Goal: Information Seeking & Learning: Learn about a topic

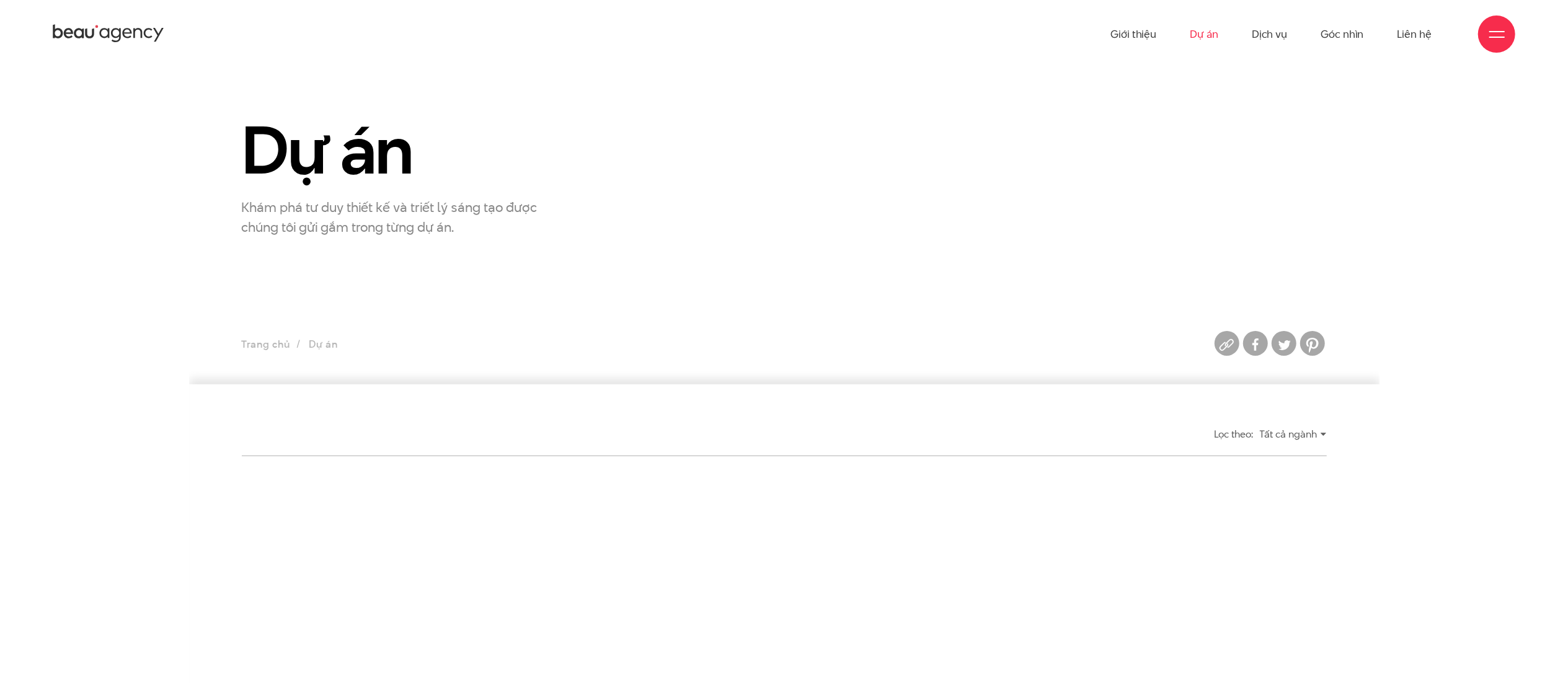
click at [1209, 35] on link "Dự án" at bounding box center [1204, 34] width 29 height 68
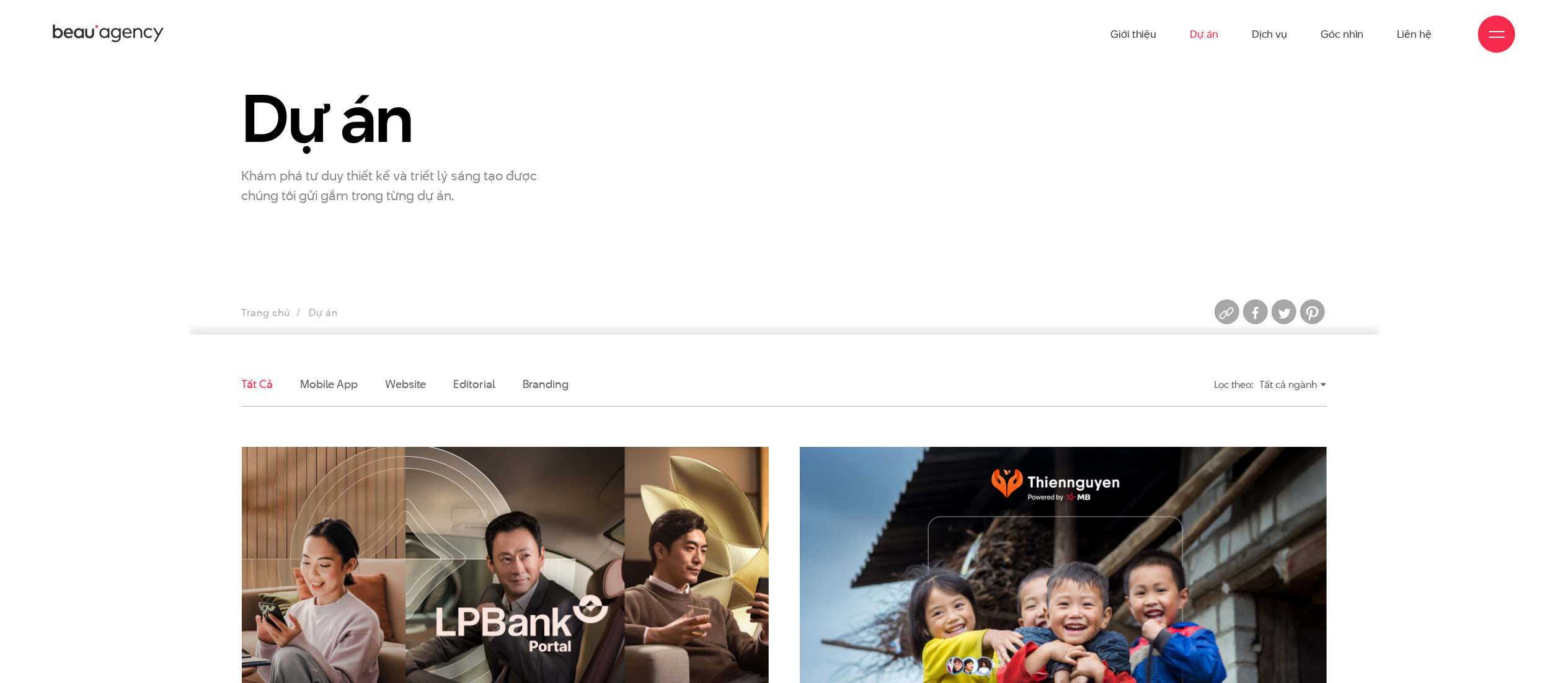
scroll to position [47, 0]
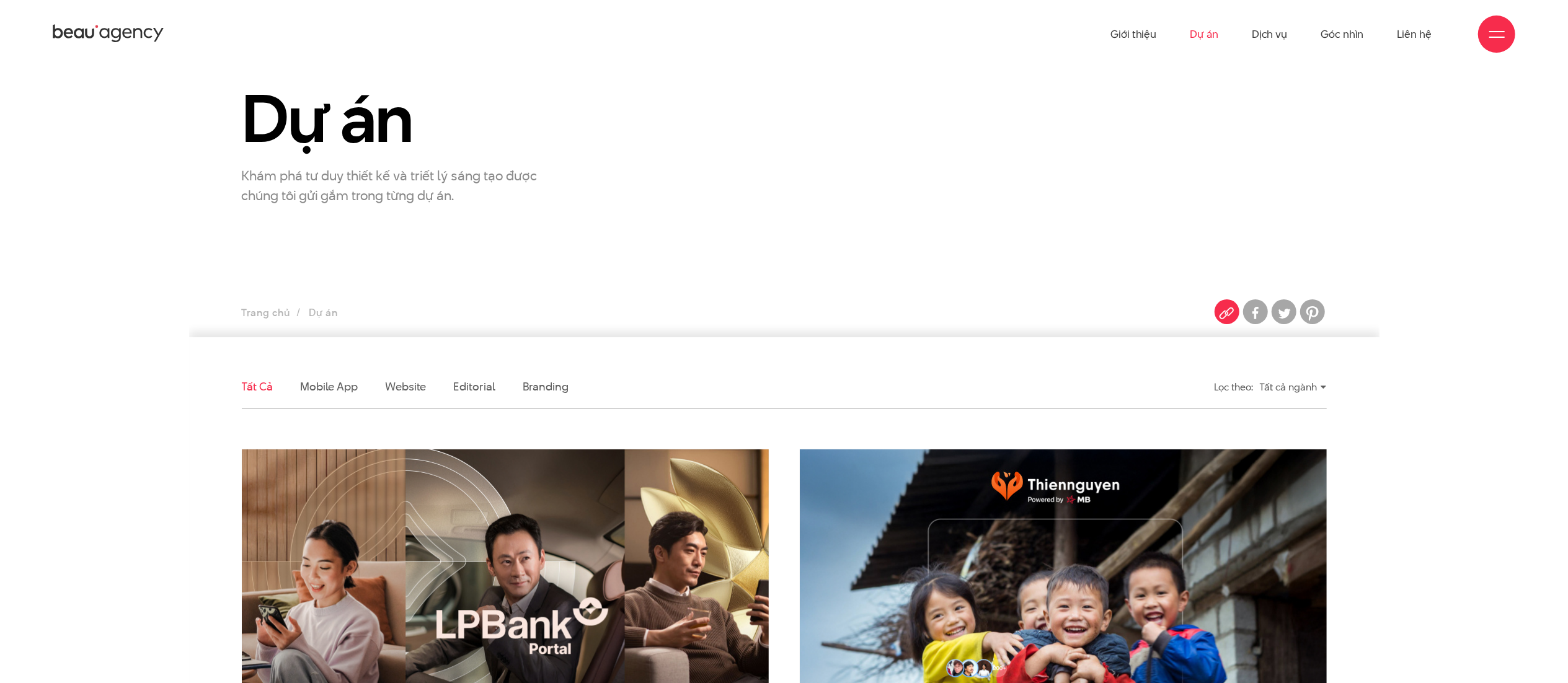
click at [1226, 314] on img at bounding box center [1227, 313] width 25 height 25
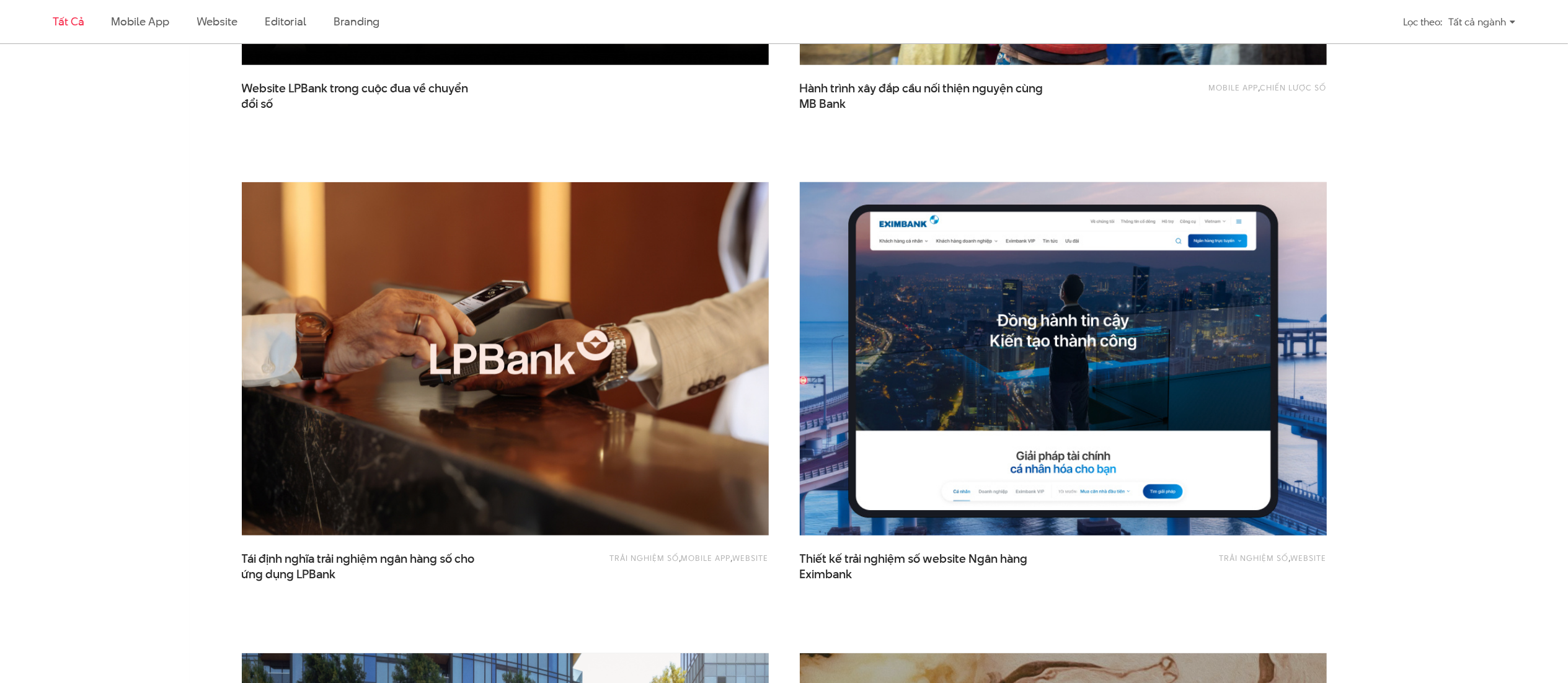
scroll to position [786, 0]
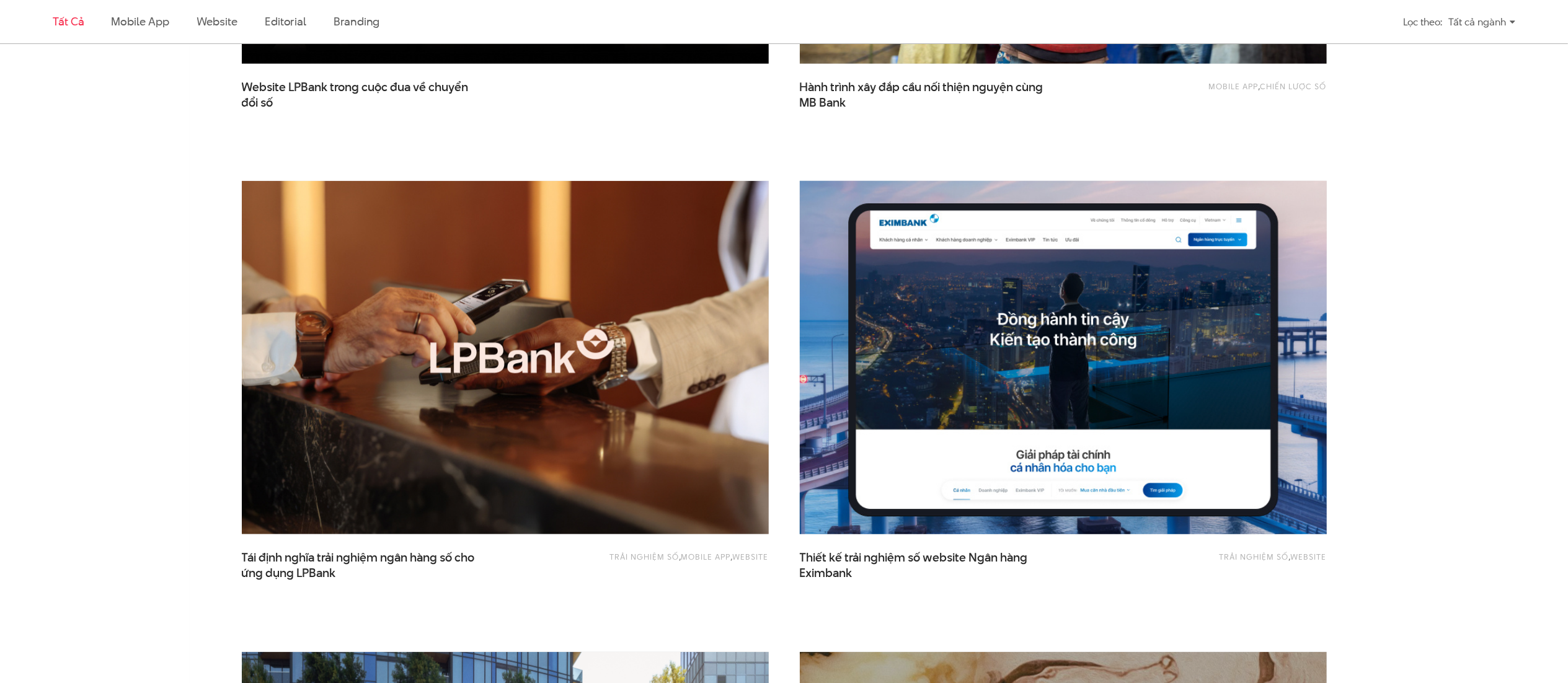
click at [924, 323] on img at bounding box center [1063, 357] width 580 height 388
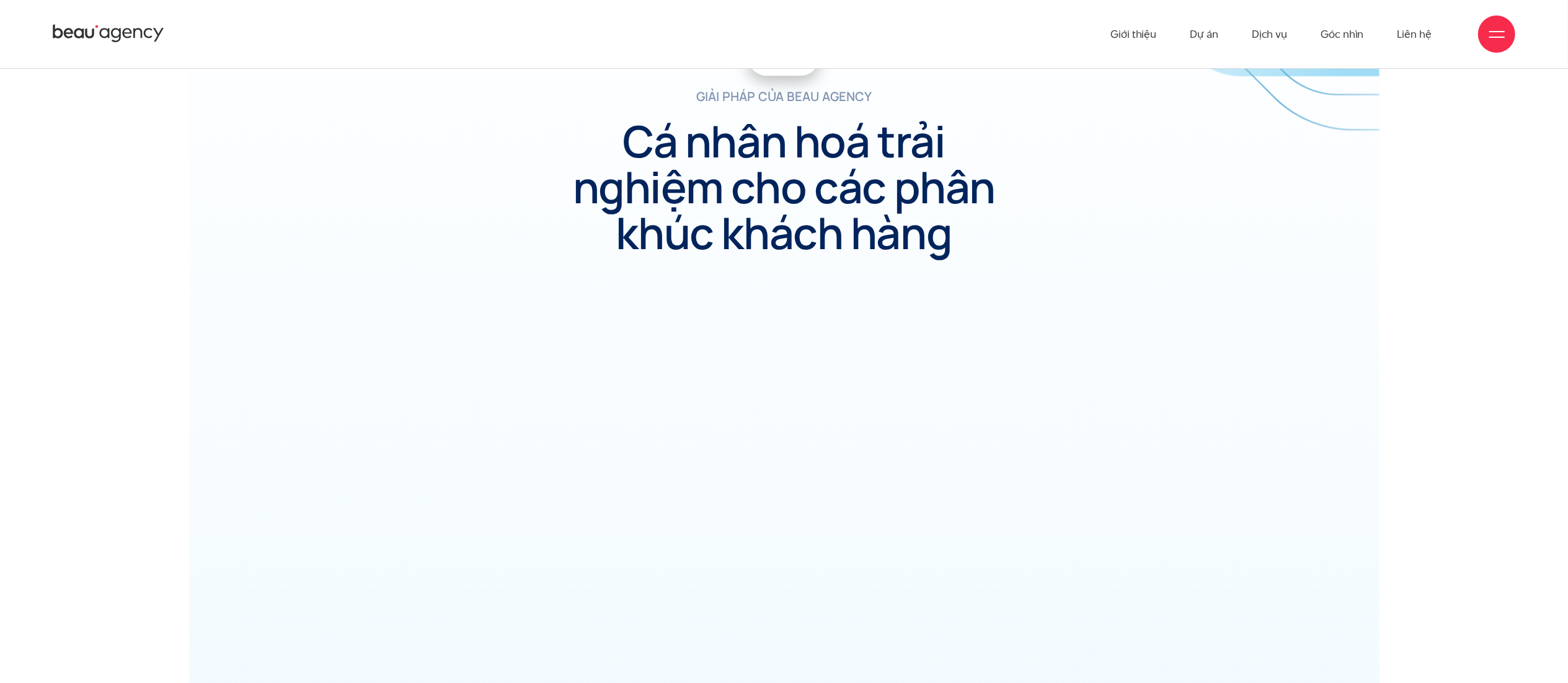
scroll to position [3025, 0]
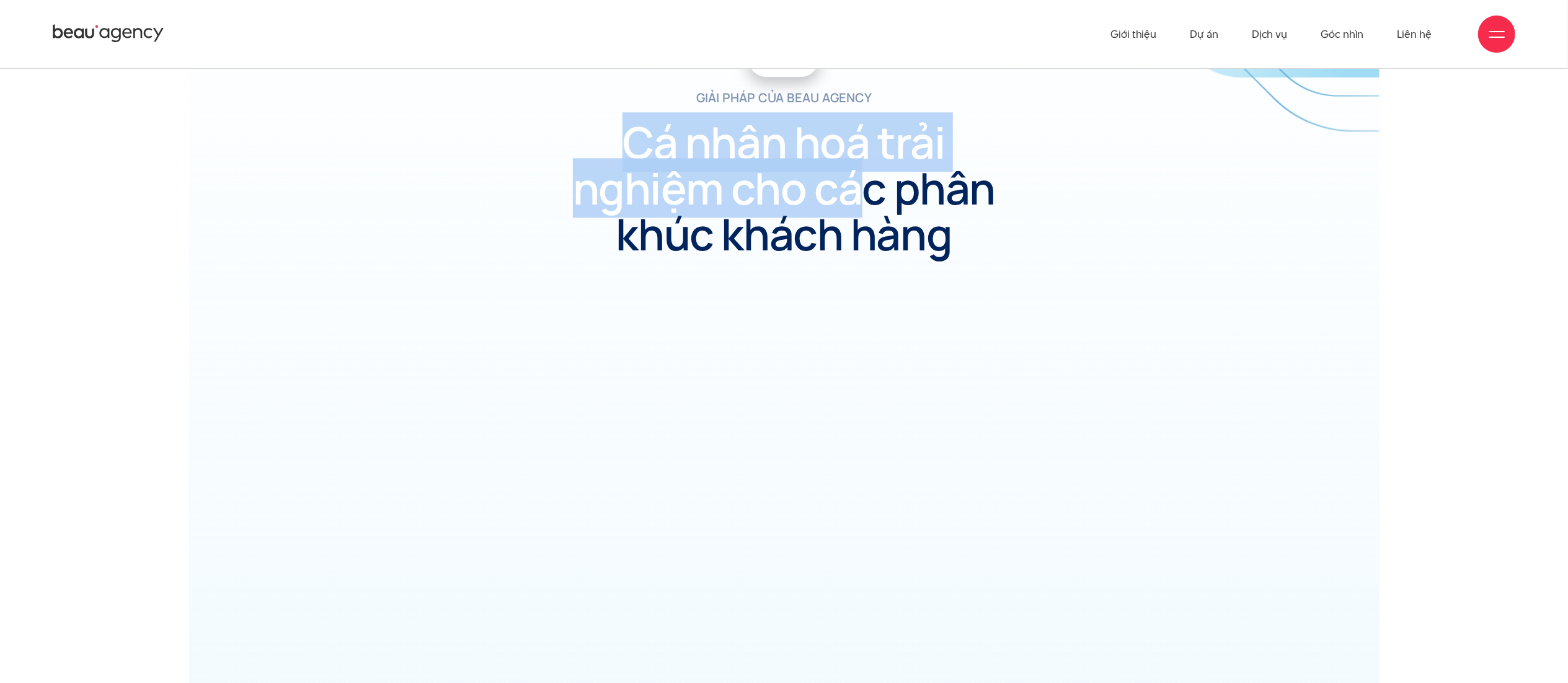
drag, startPoint x: 613, startPoint y: 128, endPoint x: 925, endPoint y: 202, distance: 320.7
click at [862, 183] on h2 "Cá nhân hoá trải nghiệm cho các phân khúc khách hàng" at bounding box center [784, 188] width 431 height 138
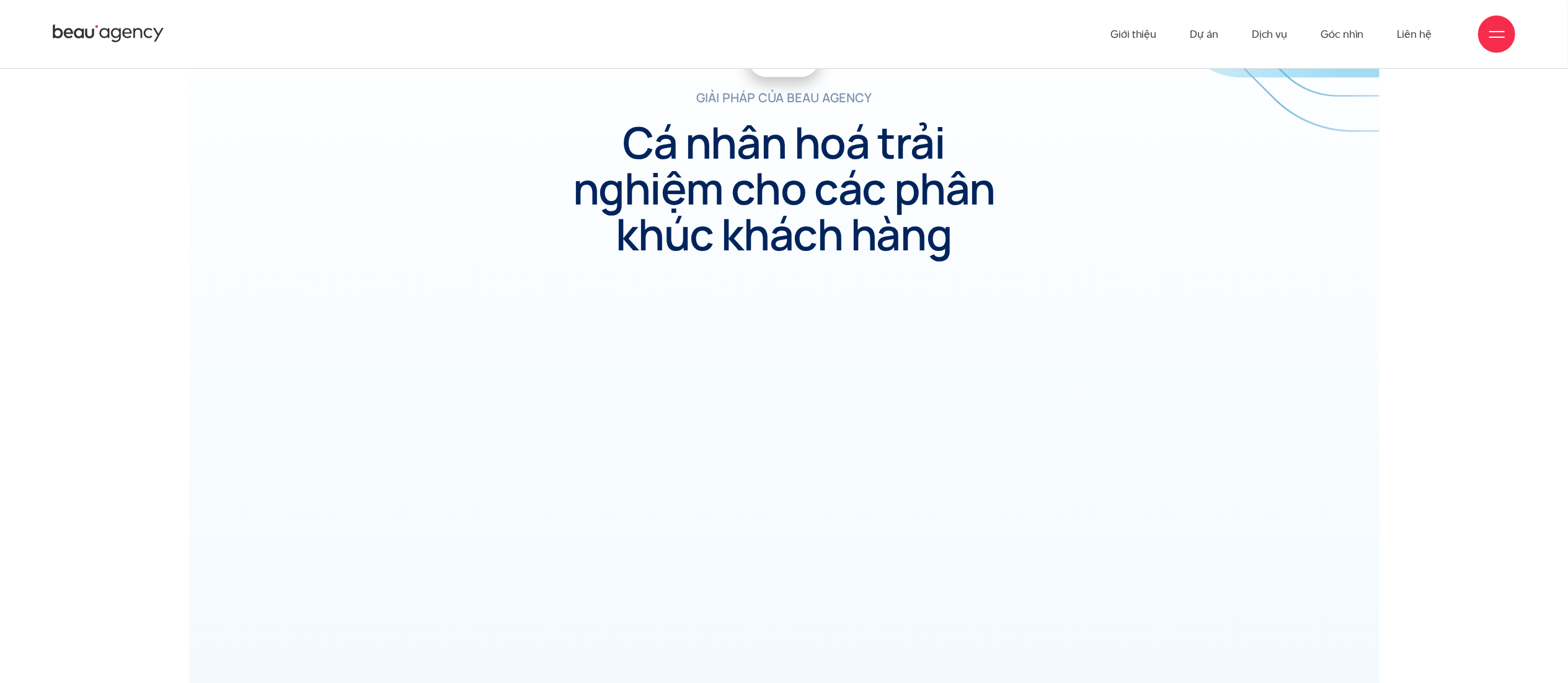
click at [1010, 242] on div "giải pháp của beau agency 01 Cá nhân hoá trải nghiệm cho các phân khúc khách hà…" at bounding box center [784, 124] width 1116 height 354
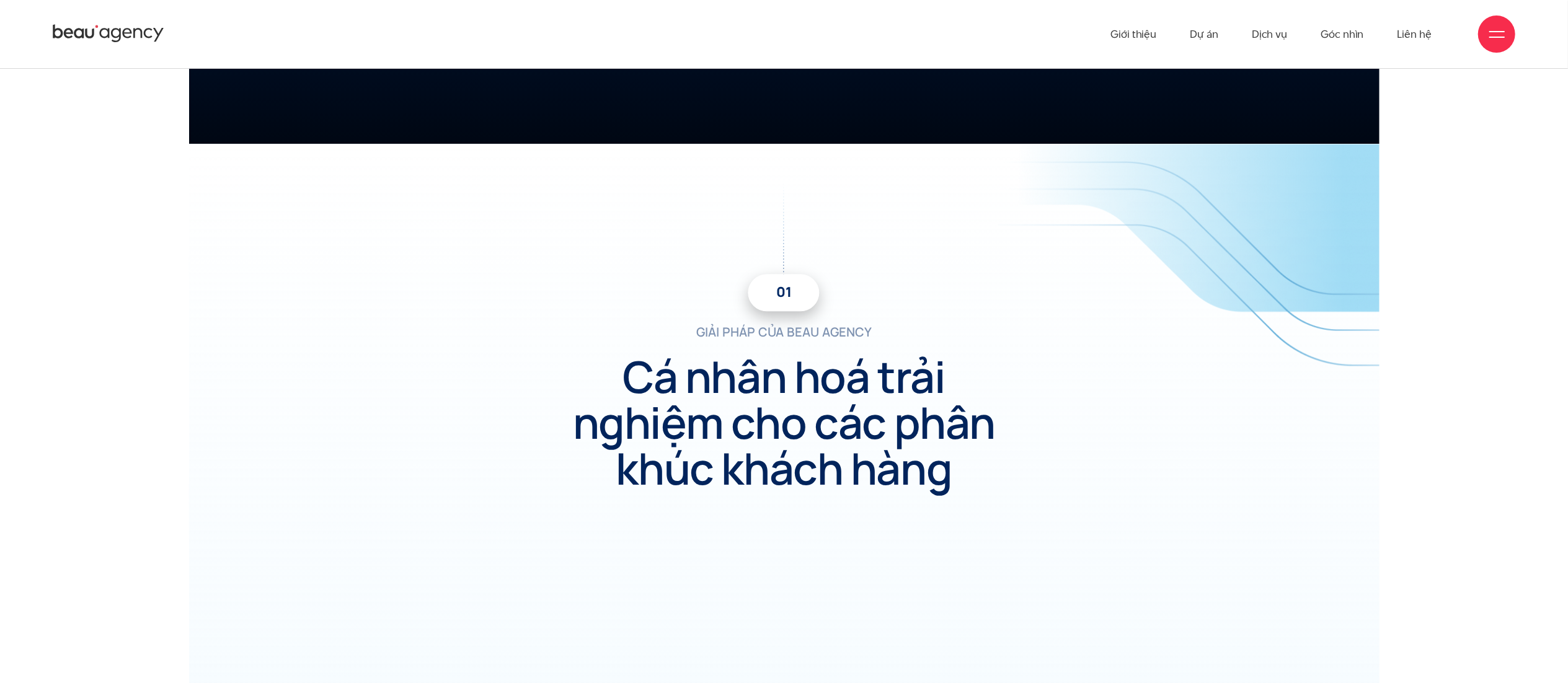
scroll to position [2789, 0]
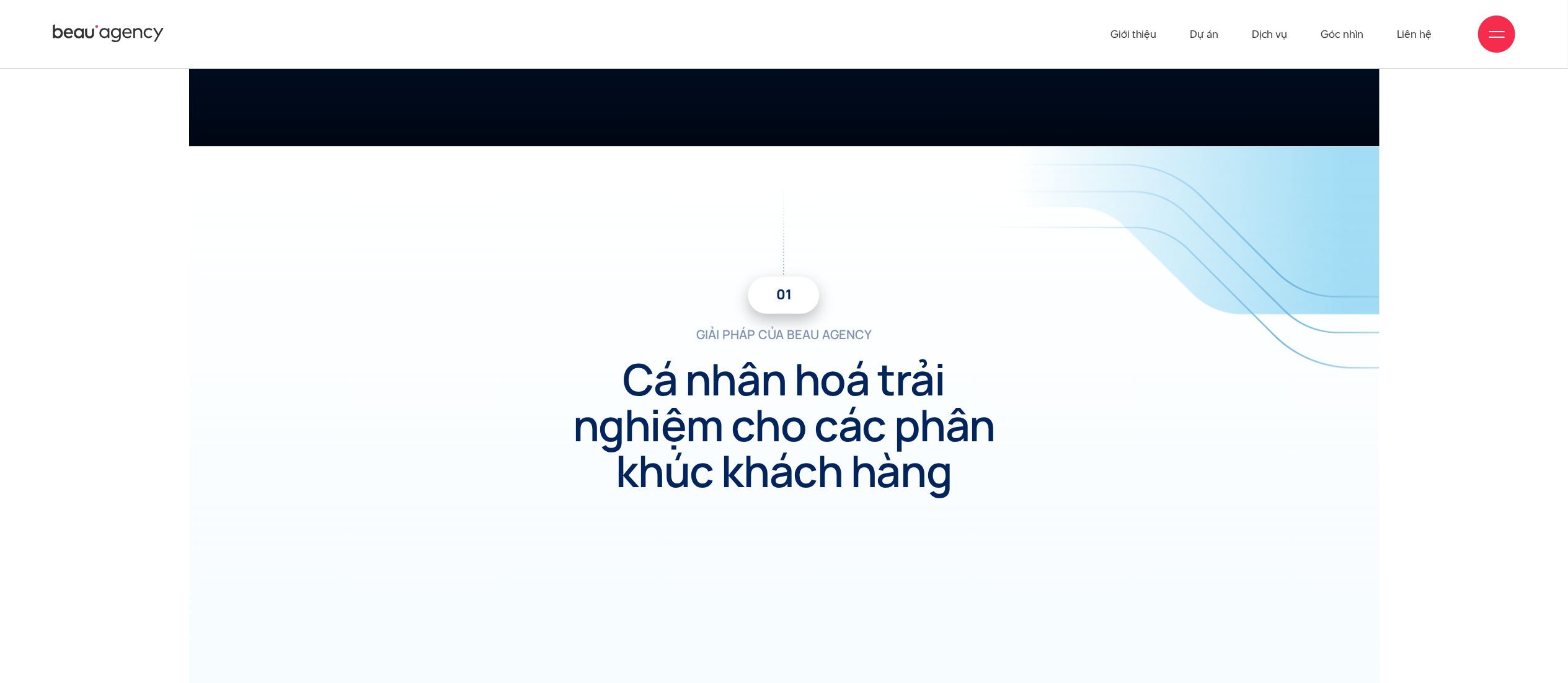
drag, startPoint x: 837, startPoint y: 290, endPoint x: 764, endPoint y: 308, distance: 75.2
click at [782, 303] on div "giải pháp của beau agency 01 Cá nhân hoá trải nghiệm cho các phân khúc khách hà…" at bounding box center [784, 339] width 360 height 311
click at [900, 330] on p "giải pháp của beau agency" at bounding box center [784, 334] width 360 height 18
click at [641, 356] on h2 "Cá nhân hoá trải nghiệm cho các phân khúc khách hàng" at bounding box center [784, 425] width 431 height 138
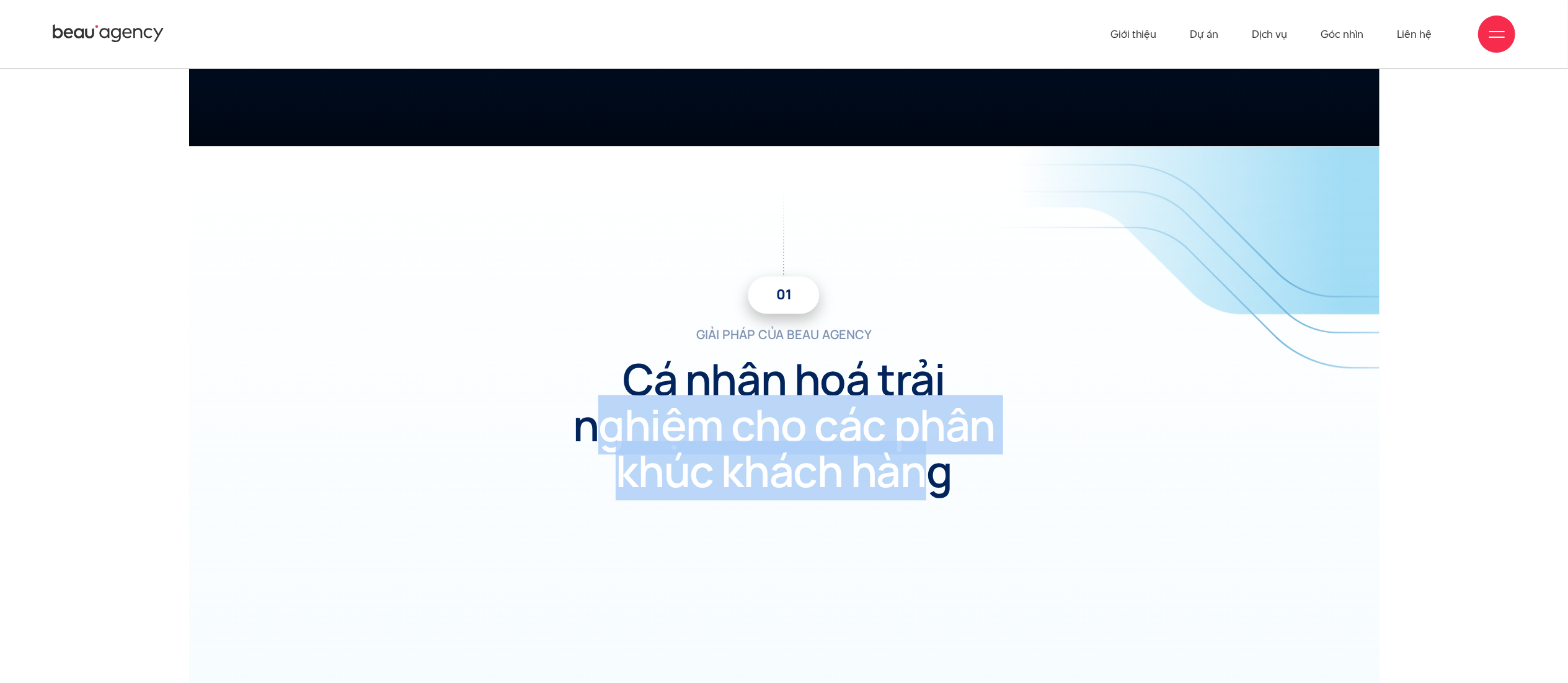
drag, startPoint x: 611, startPoint y: 403, endPoint x: 979, endPoint y: 470, distance: 374.0
click at [965, 477] on h2 "Cá nhân hoá trải nghiệm cho các phân khúc khách hàng" at bounding box center [784, 425] width 431 height 138
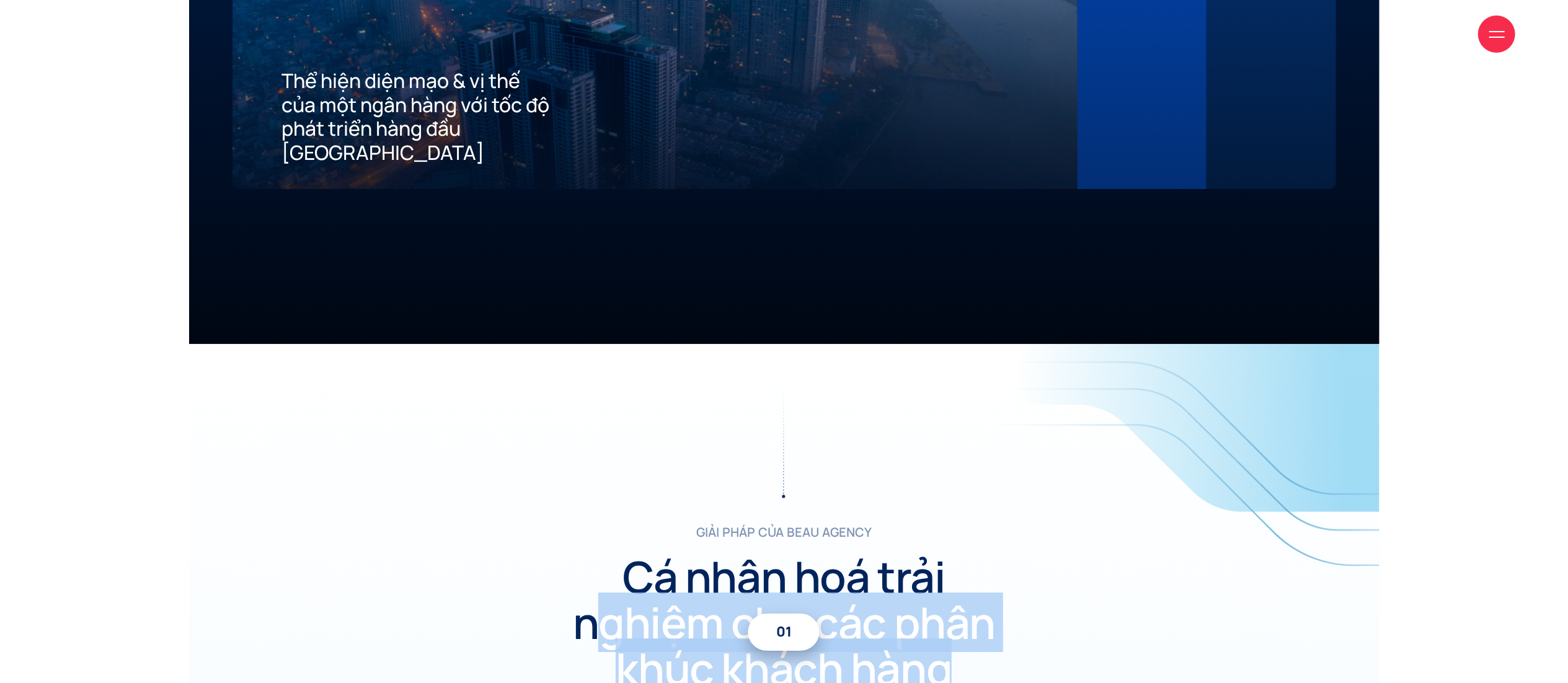
scroll to position [3832, 0]
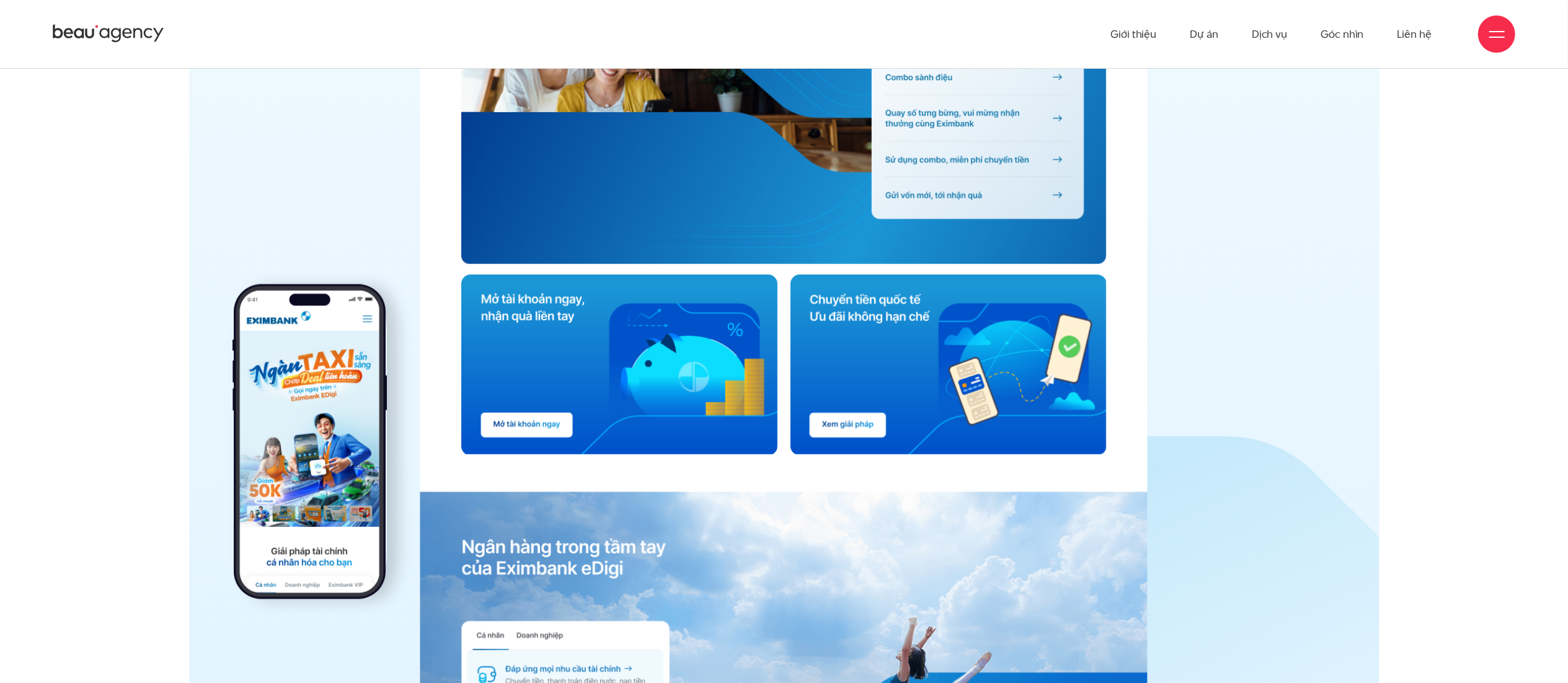
click at [325, 238] on div at bounding box center [309, 279] width 154 height 316
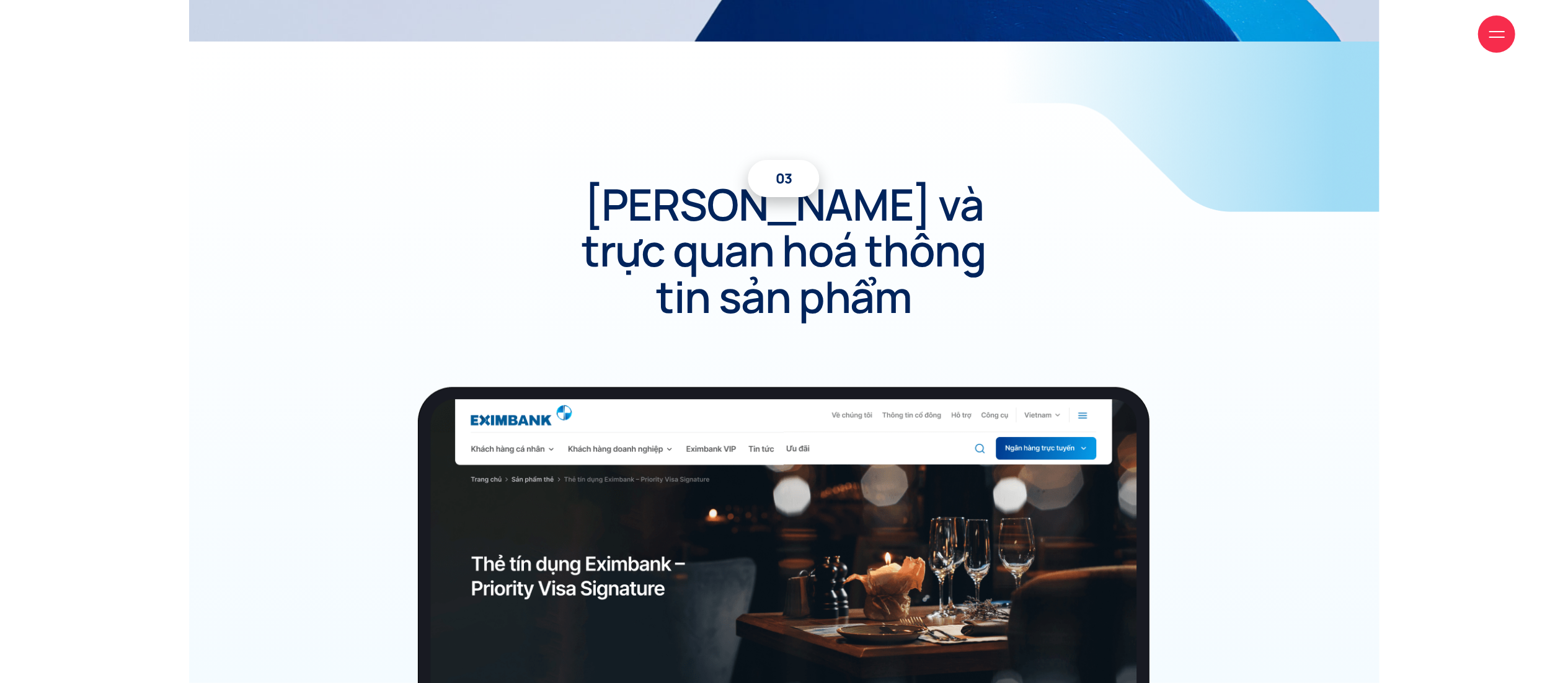
scroll to position [11351, 0]
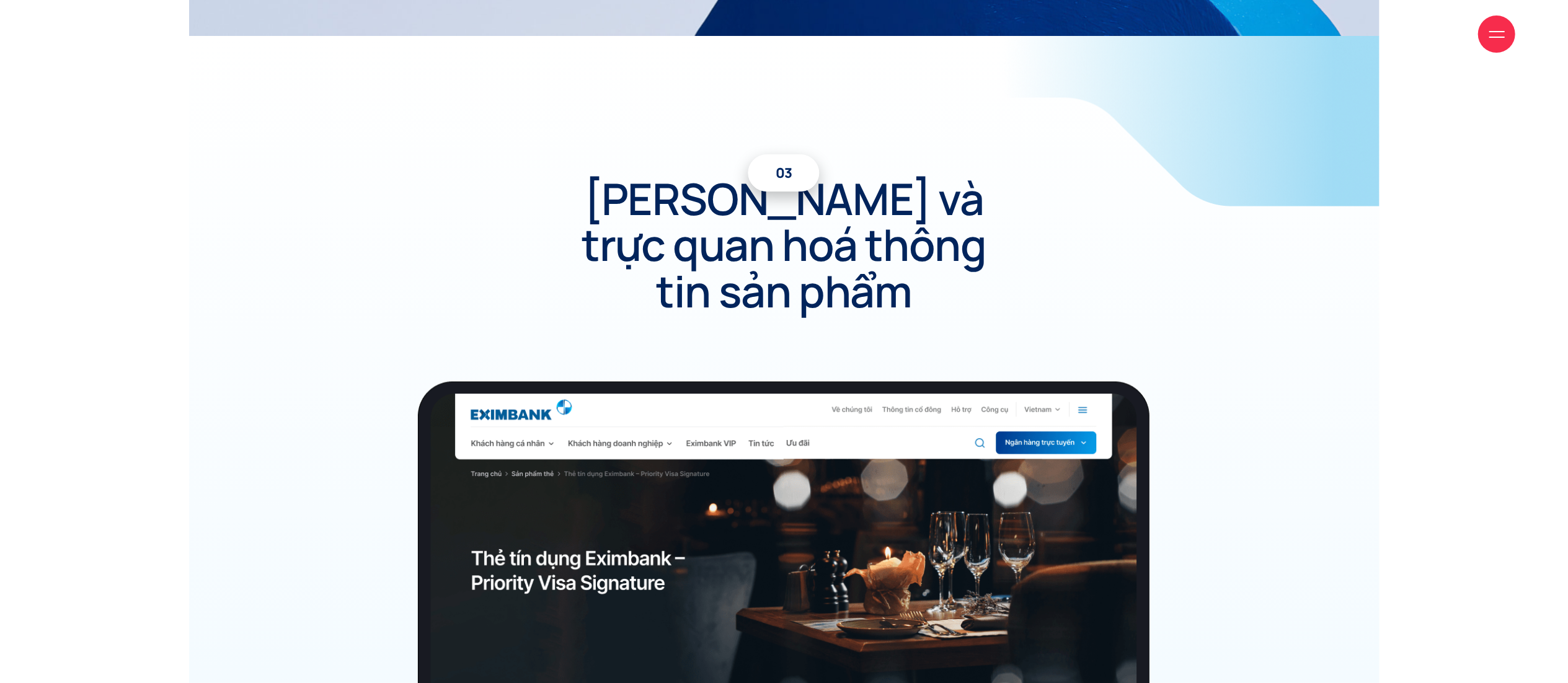
click at [1494, 34] on div at bounding box center [1497, 34] width 16 height 16
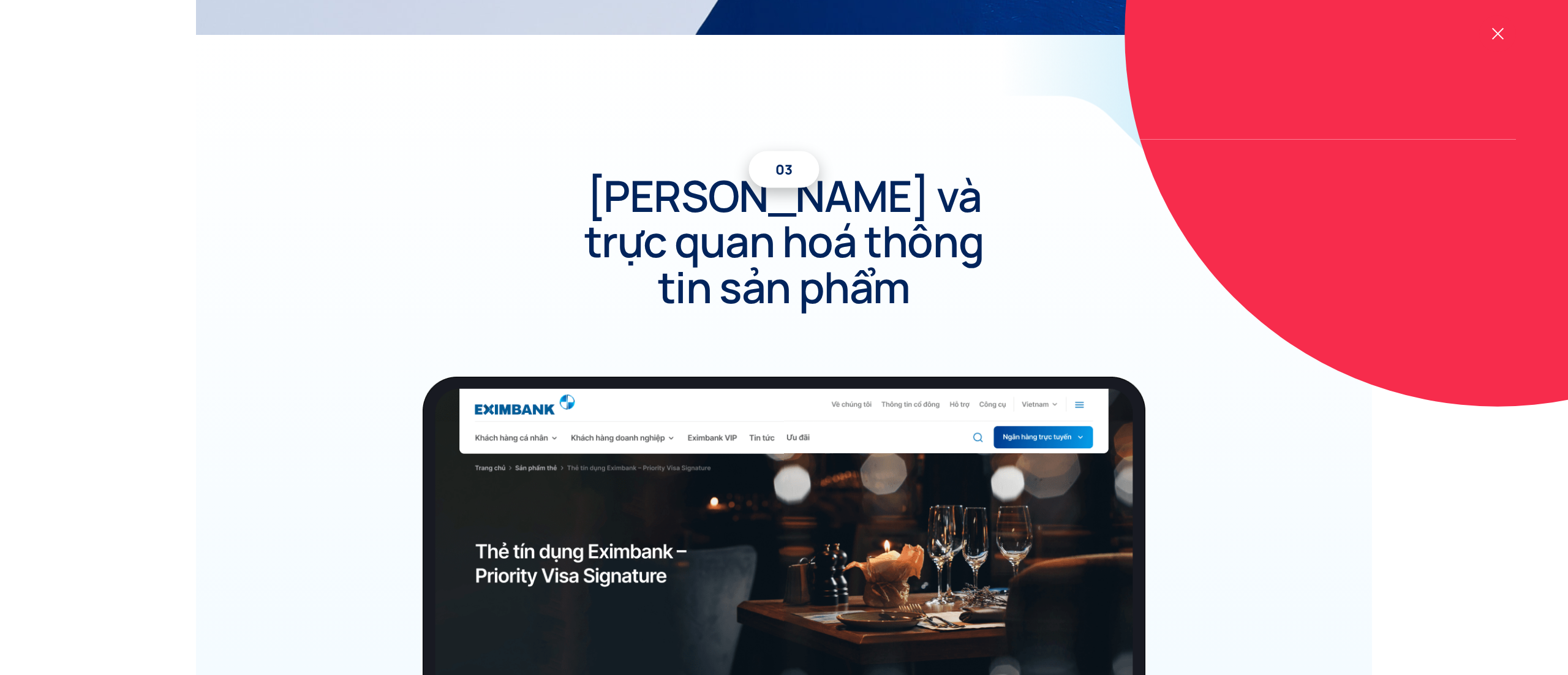
click at [1486, 29] on div at bounding box center [1497, 34] width 37 height 37
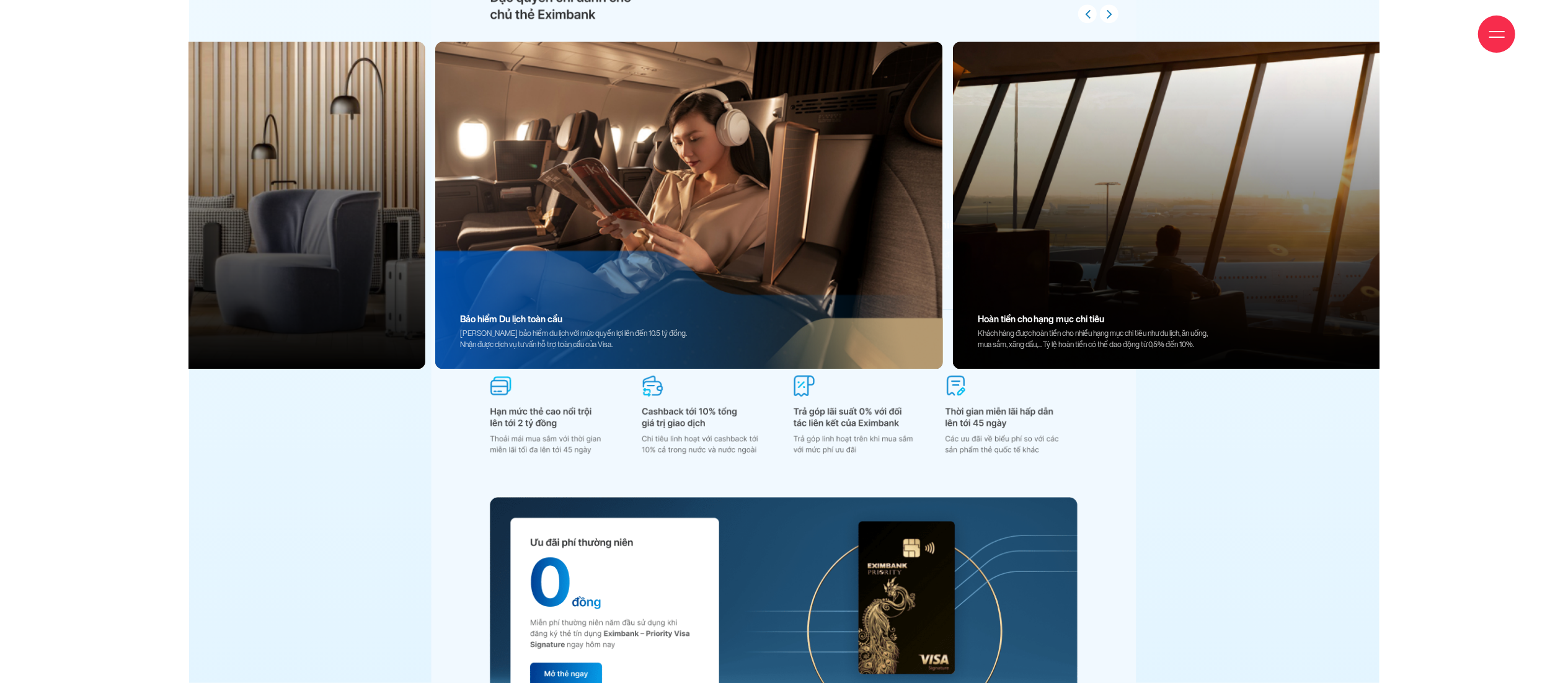
scroll to position [12342, 0]
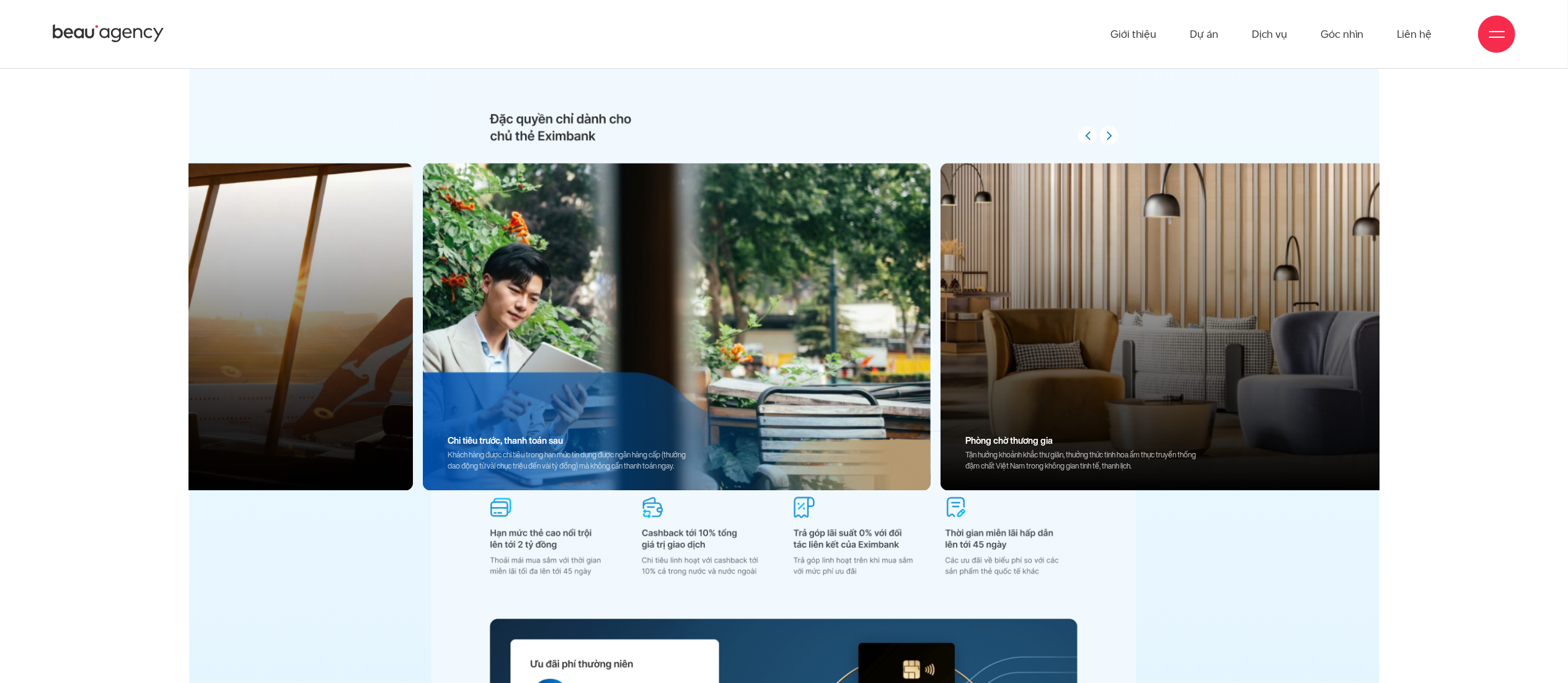
drag, startPoint x: 730, startPoint y: 326, endPoint x: 832, endPoint y: 314, distance: 102.7
click at [832, 314] on img at bounding box center [676, 326] width 508 height 328
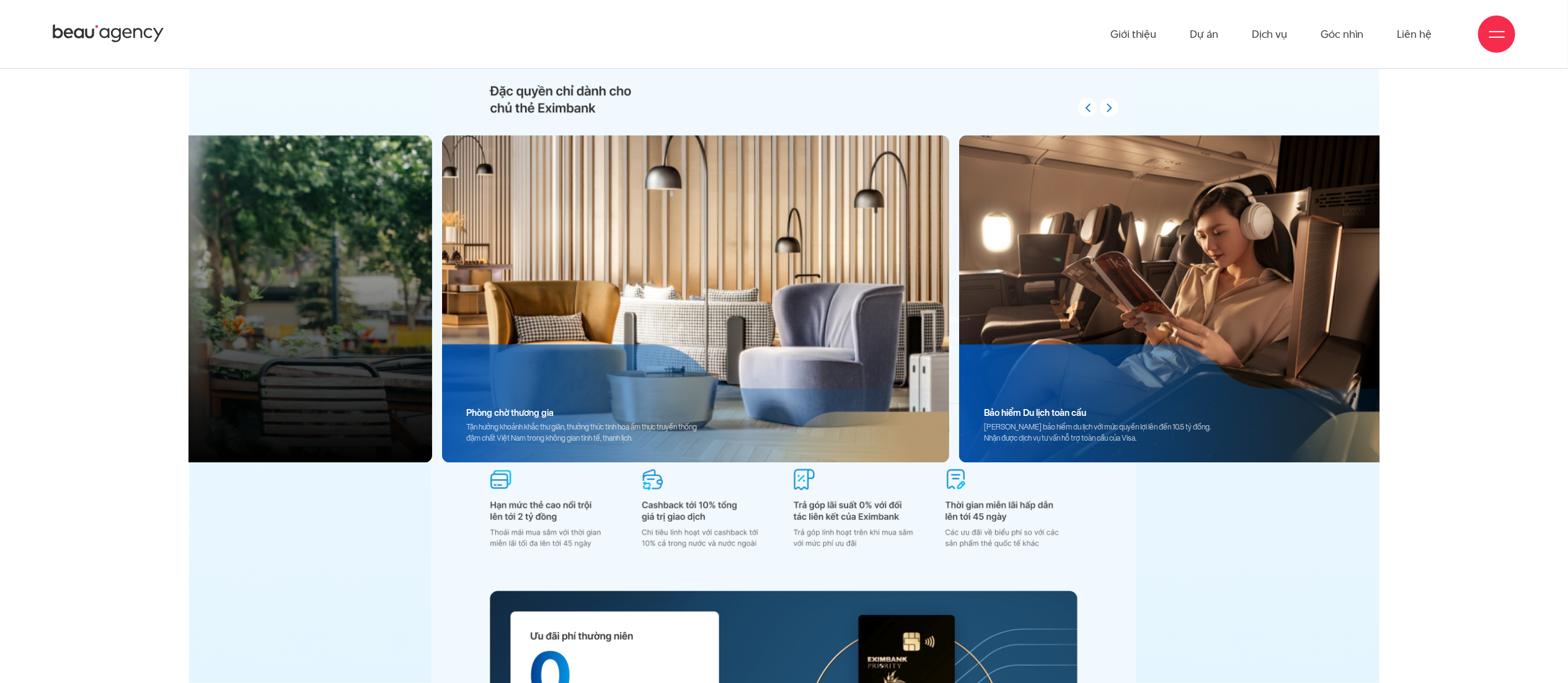
scroll to position [12247, 0]
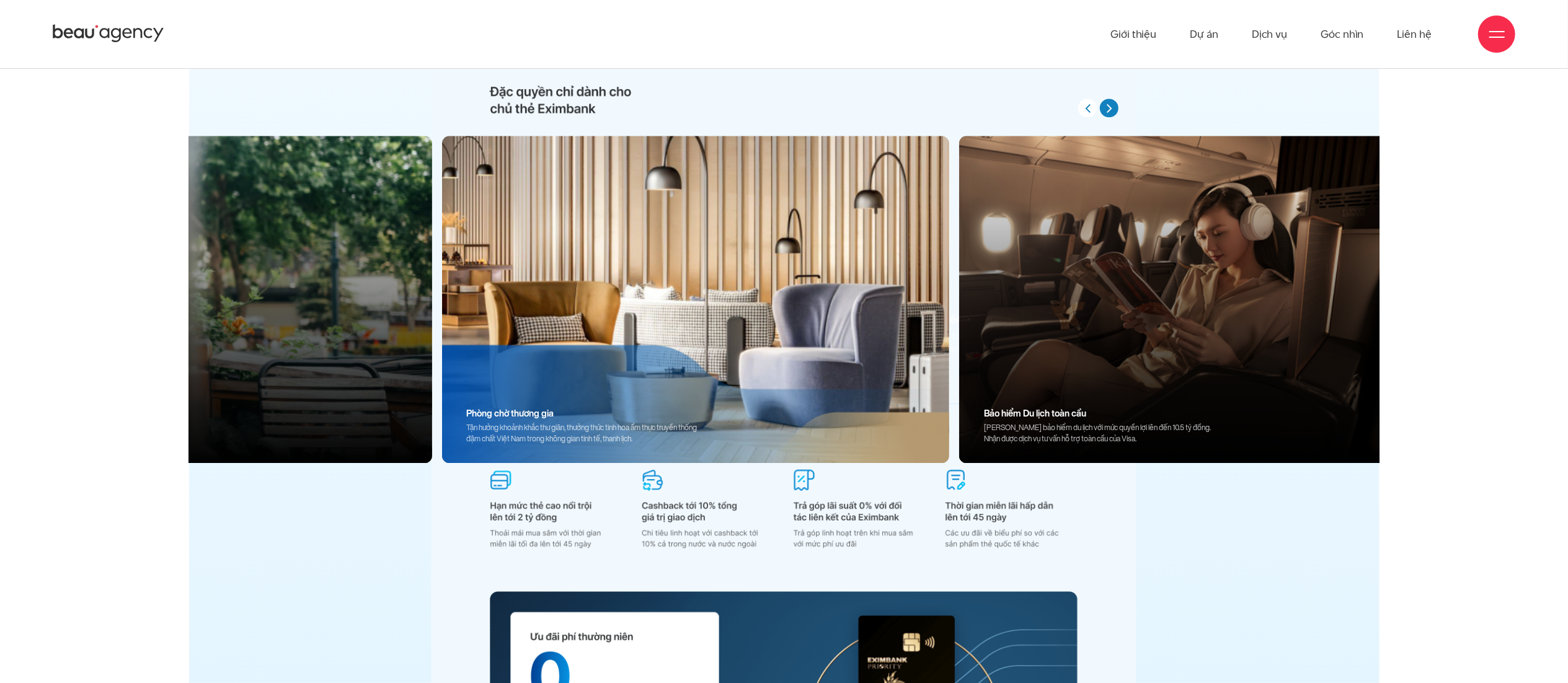
click at [1101, 101] on div at bounding box center [1098, 108] width 40 height 19
click at [1104, 99] on div at bounding box center [1098, 108] width 40 height 19
click at [1113, 109] on button "button" at bounding box center [1109, 108] width 19 height 19
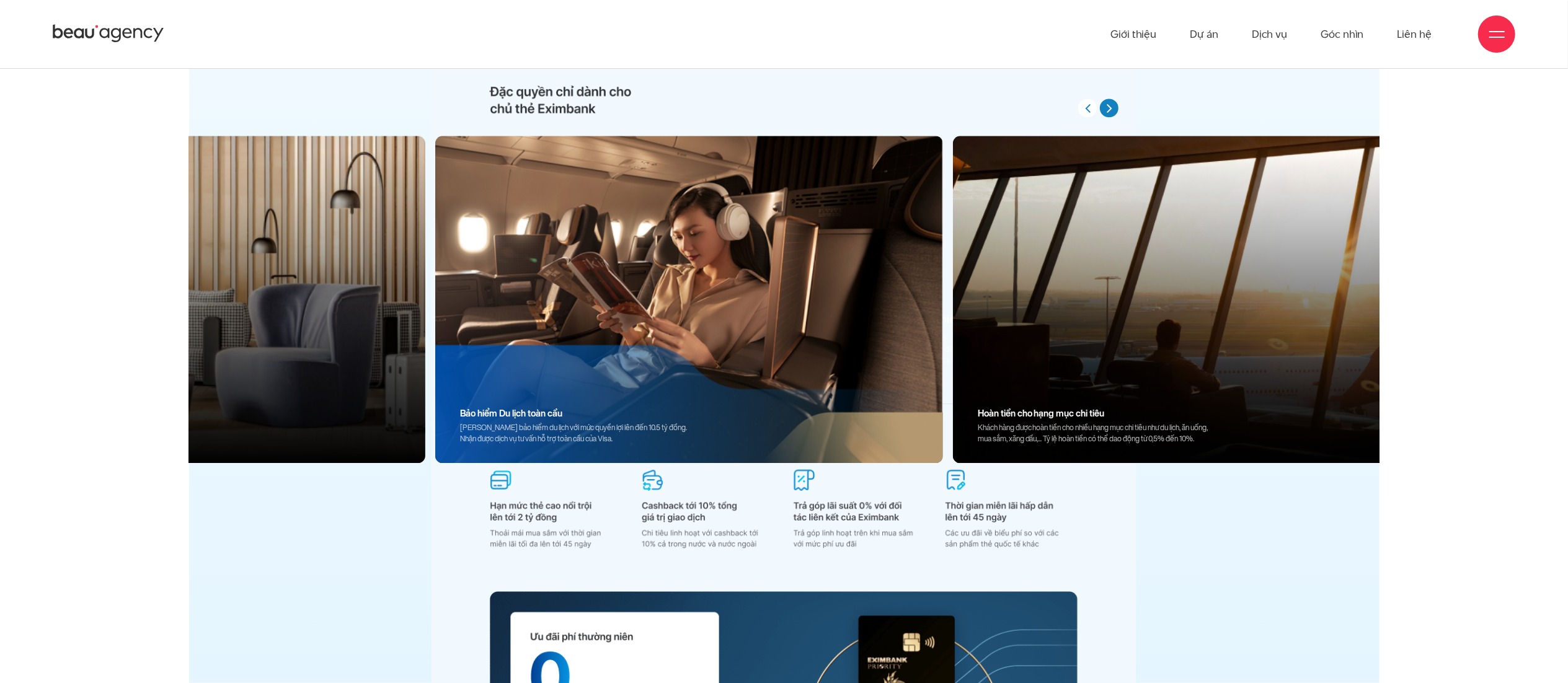
click at [1113, 109] on button "button" at bounding box center [1109, 108] width 19 height 19
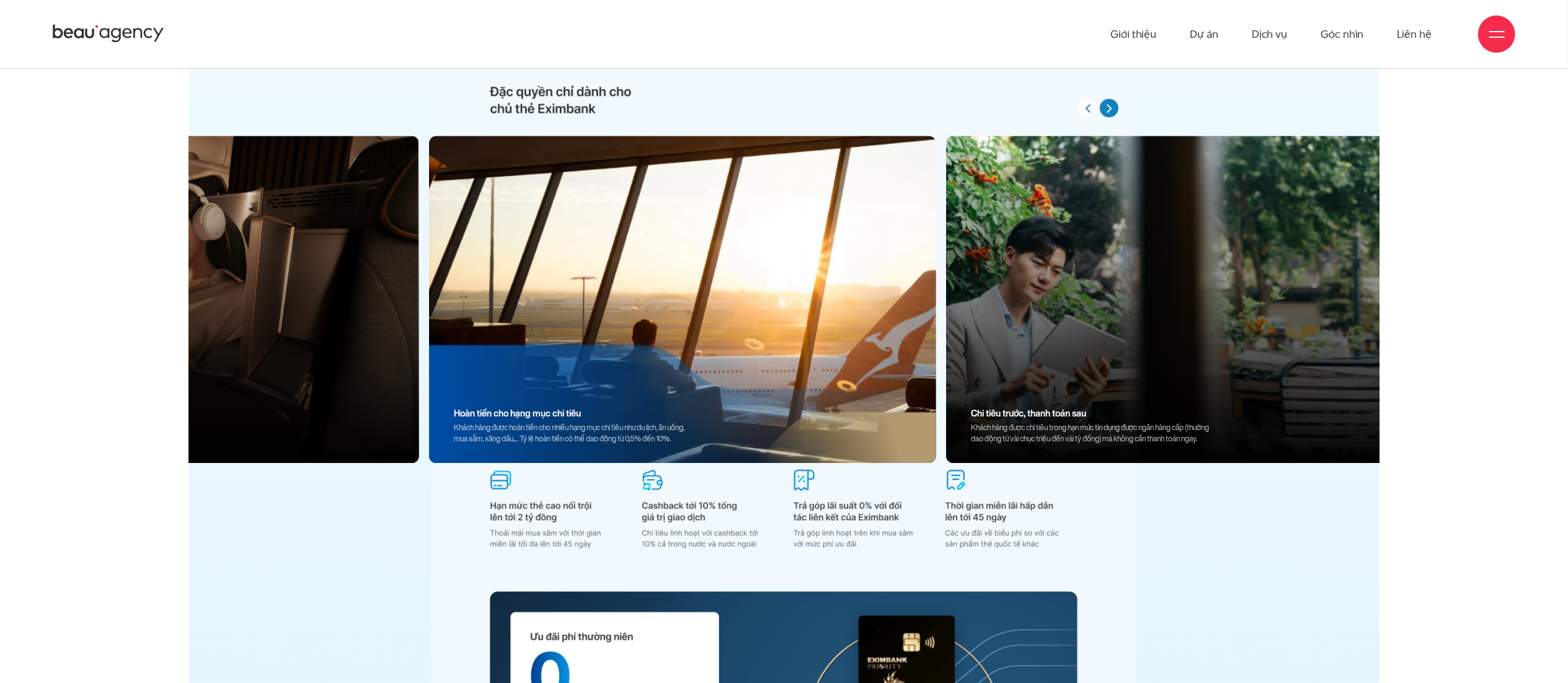
click at [1113, 109] on button "button" at bounding box center [1109, 108] width 19 height 19
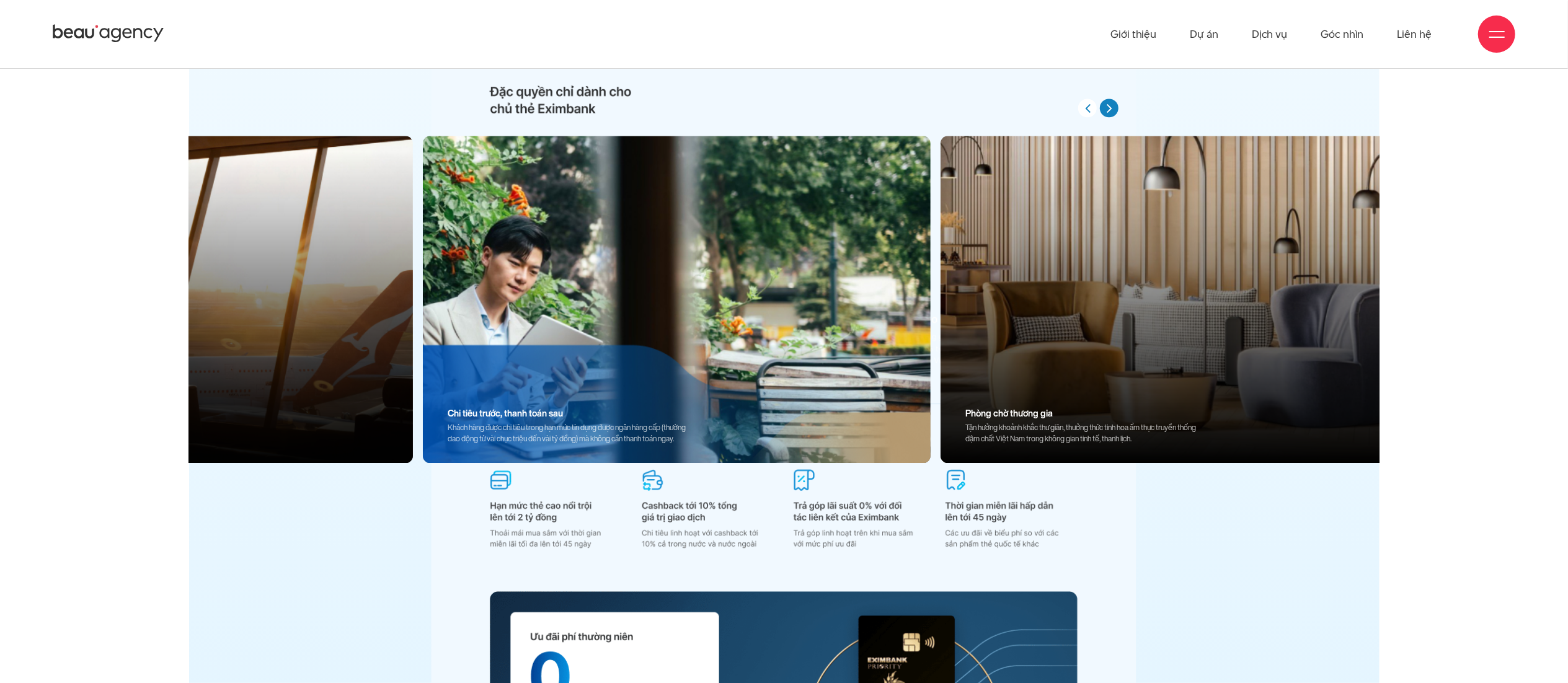
click at [1113, 109] on button "button" at bounding box center [1109, 108] width 19 height 19
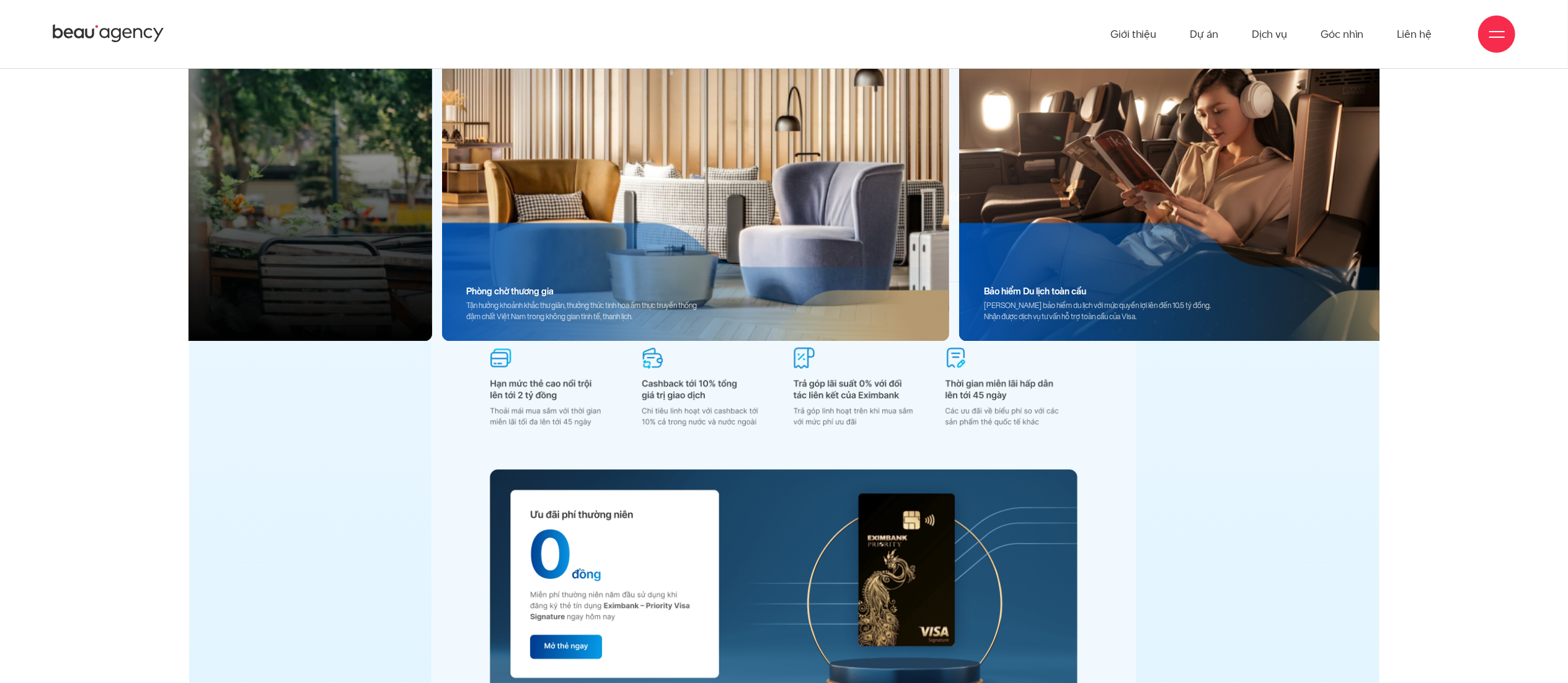
click at [1093, 304] on div "Bảo hiểm Du lịch toàn cầu Tặng gói bảo hiểm du lịch với mức quyền lợi lên đến 1…" at bounding box center [1104, 304] width 290 height 75
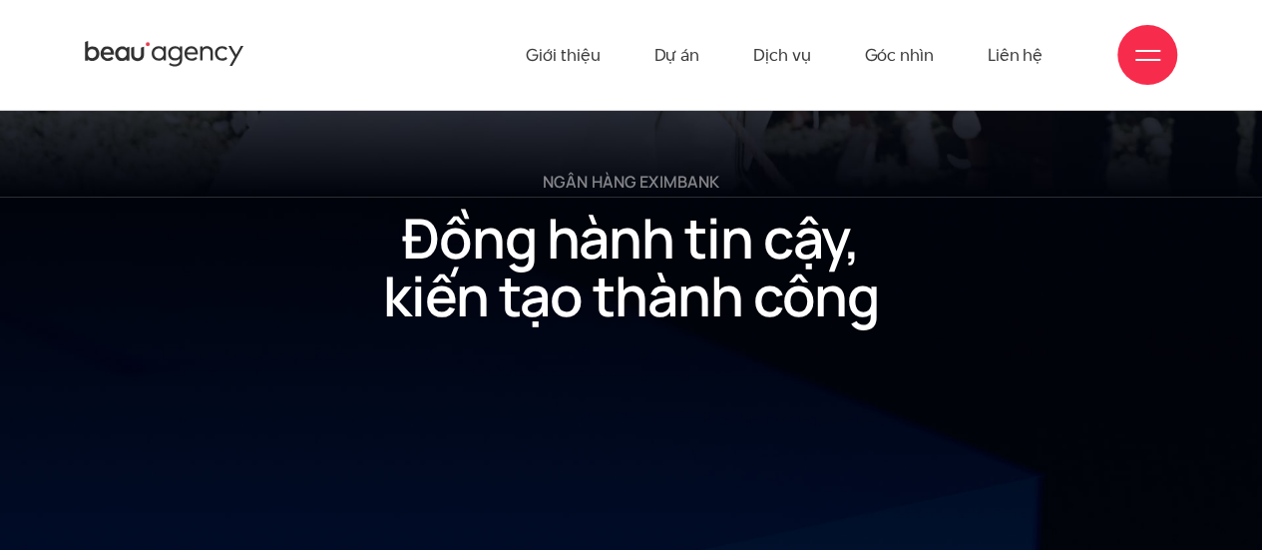
scroll to position [19602, 0]
drag, startPoint x: 417, startPoint y: 230, endPoint x: 882, endPoint y: 272, distance: 466.7
click at [882, 271] on h2 "Đồng hành tin cậy, kiến tạo thành công" at bounding box center [631, 267] width 575 height 117
click at [882, 274] on h2 "Đồng hành tin cậy, kiến tạo thành công" at bounding box center [631, 267] width 575 height 117
drag, startPoint x: 646, startPoint y: 157, endPoint x: 731, endPoint y: 177, distance: 87.1
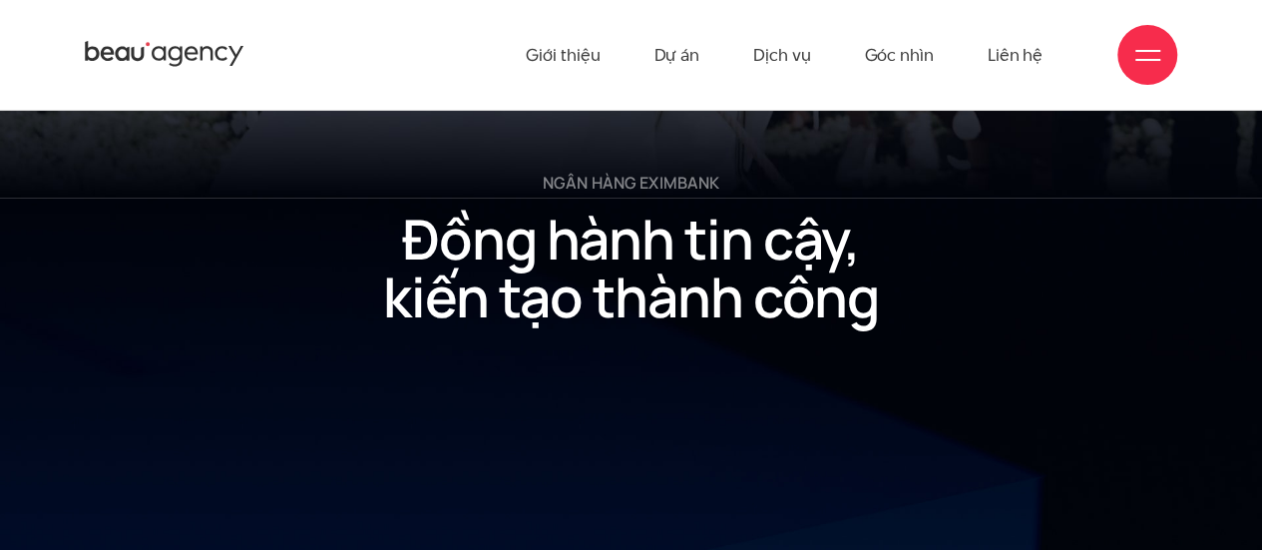
click at [646, 172] on p "ngân hàng eximbank" at bounding box center [631, 183] width 575 height 23
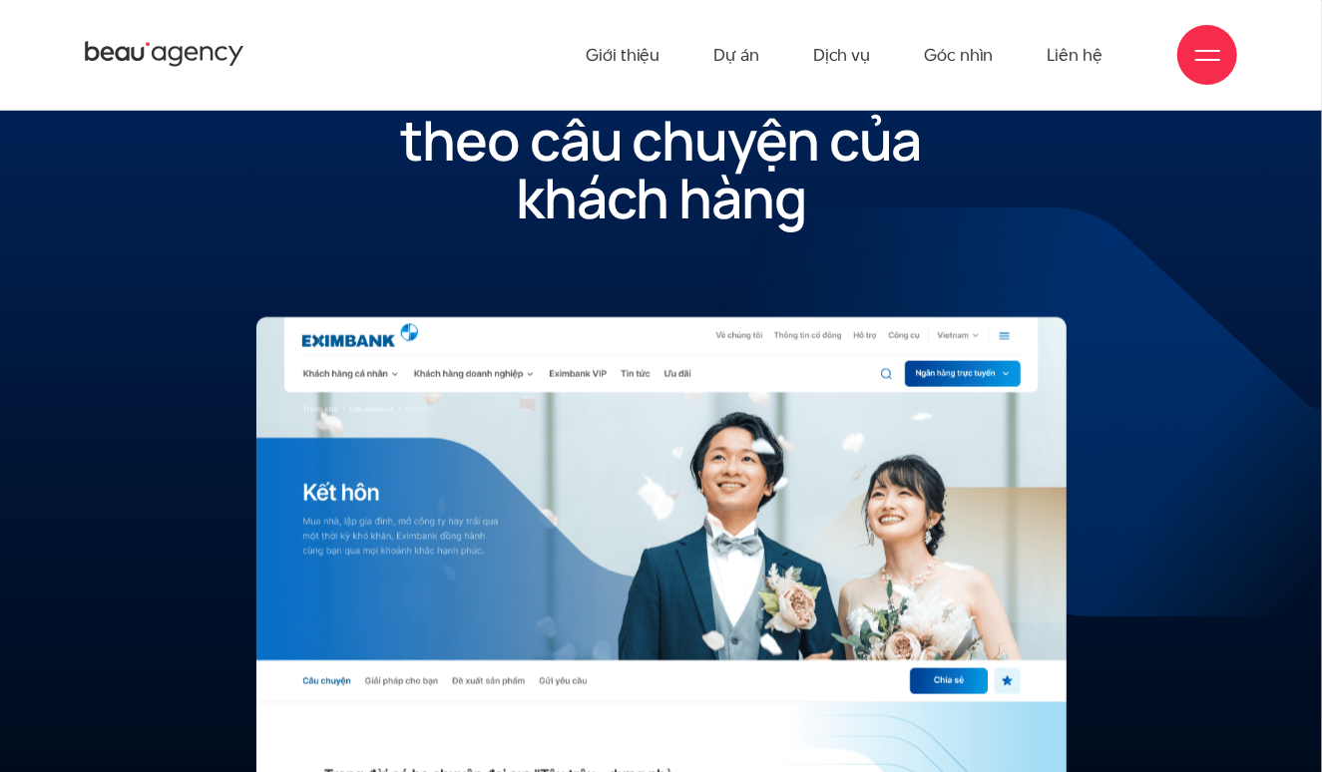
scroll to position [17120, 0]
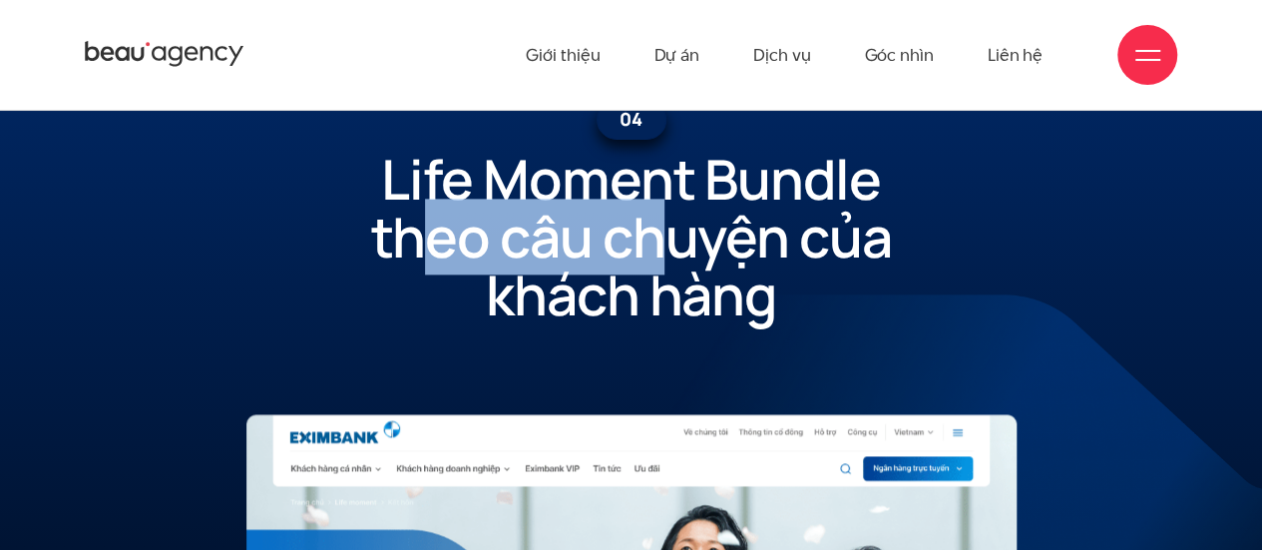
drag, startPoint x: 702, startPoint y: 206, endPoint x: 458, endPoint y: 238, distance: 246.5
click at [458, 238] on h2 "Life Moment Bundle theo câu chuyện của khách hàng" at bounding box center [631, 237] width 522 height 175
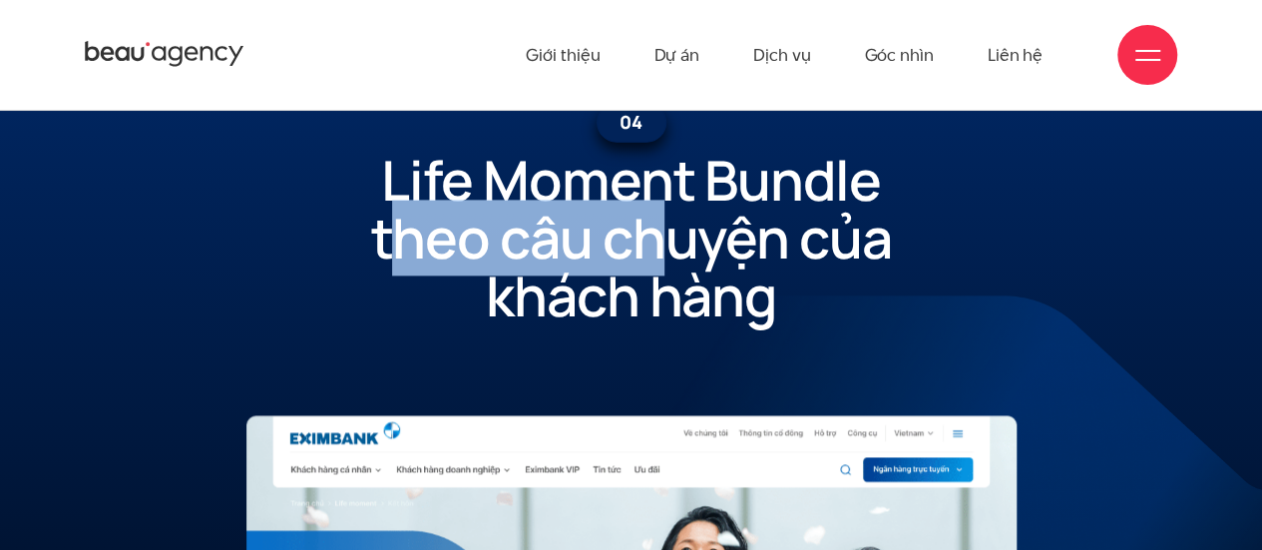
scroll to position [16349, 0]
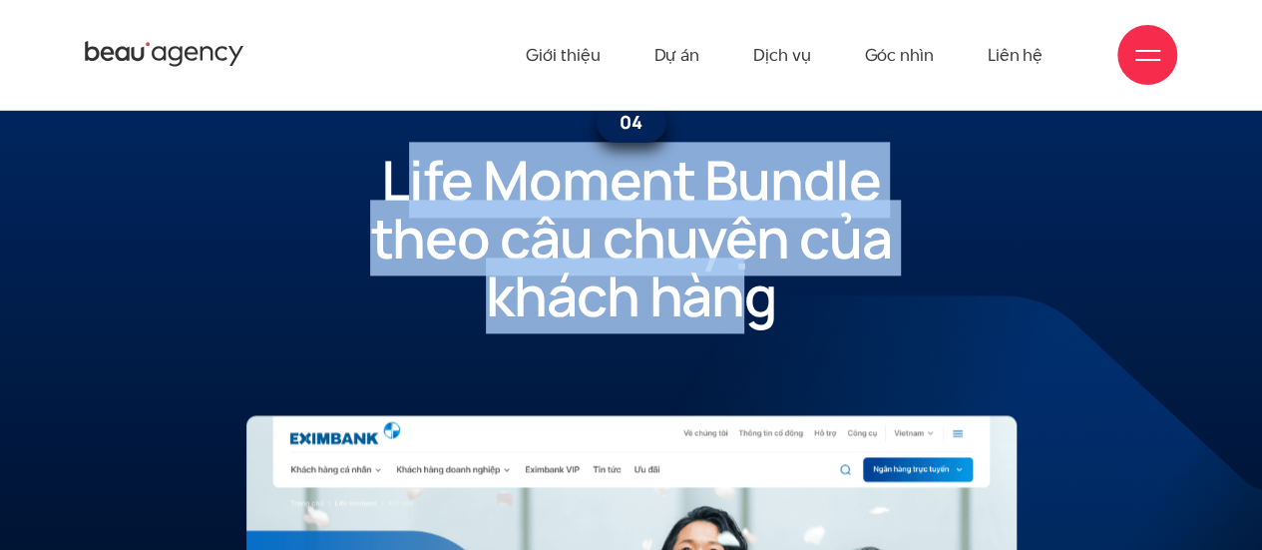
drag, startPoint x: 400, startPoint y: 154, endPoint x: 850, endPoint y: 274, distance: 465.8
click at [850, 274] on h2 "Life Moment Bundle theo câu chuyện của khách hàng" at bounding box center [631, 238] width 522 height 175
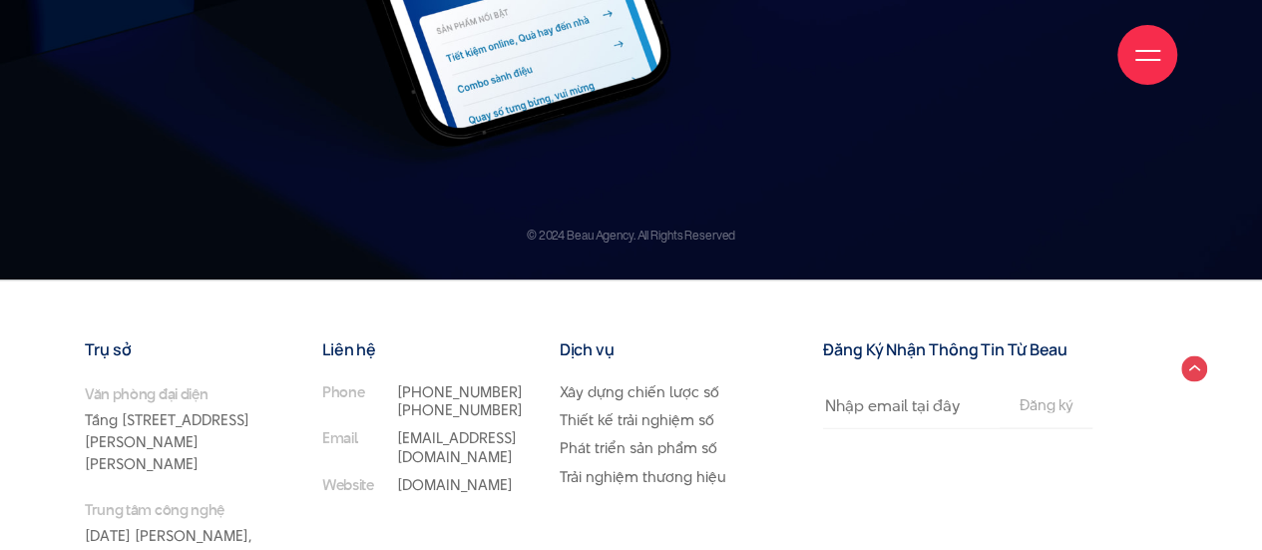
scroll to position [20816, 0]
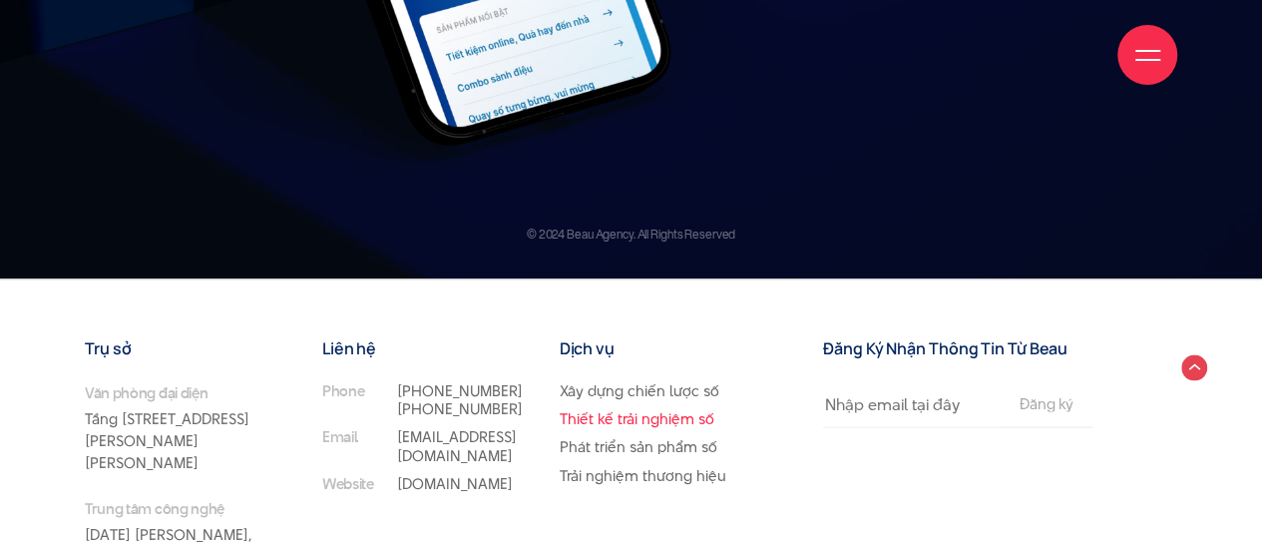
click at [636, 408] on link "Thiết kế trải nghiệm số" at bounding box center [637, 418] width 155 height 21
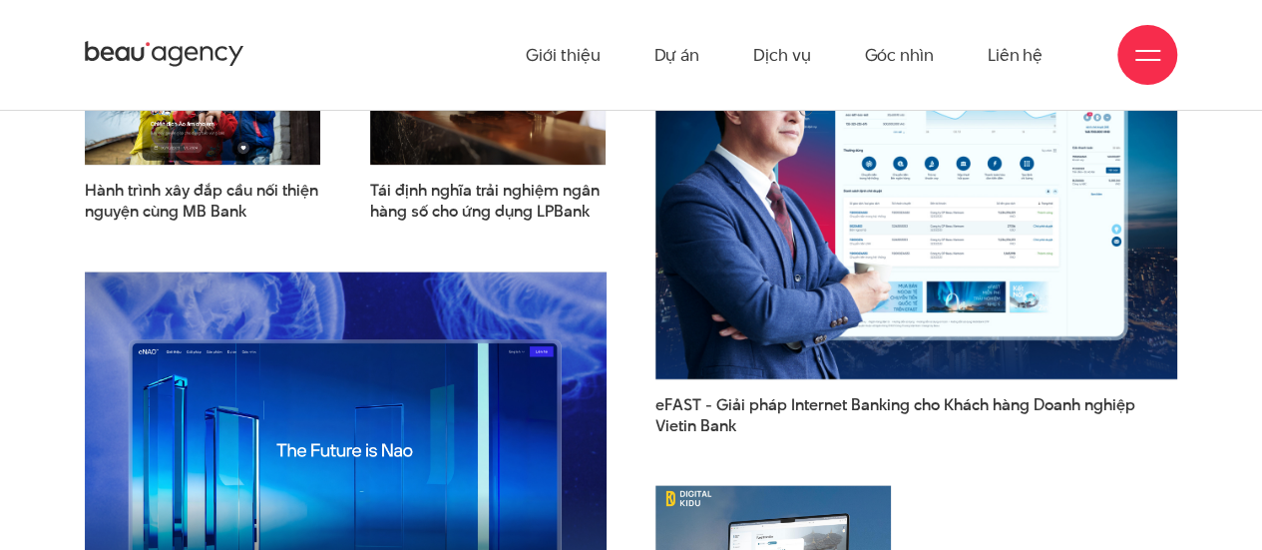
scroll to position [4888, 0]
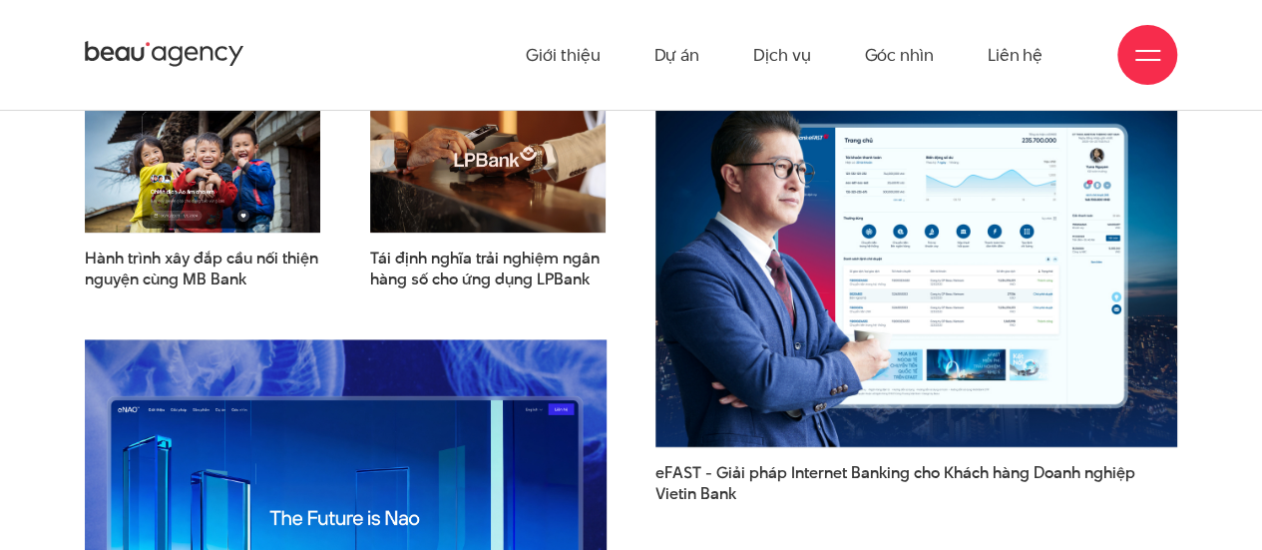
click at [343, 395] on img at bounding box center [346, 519] width 574 height 396
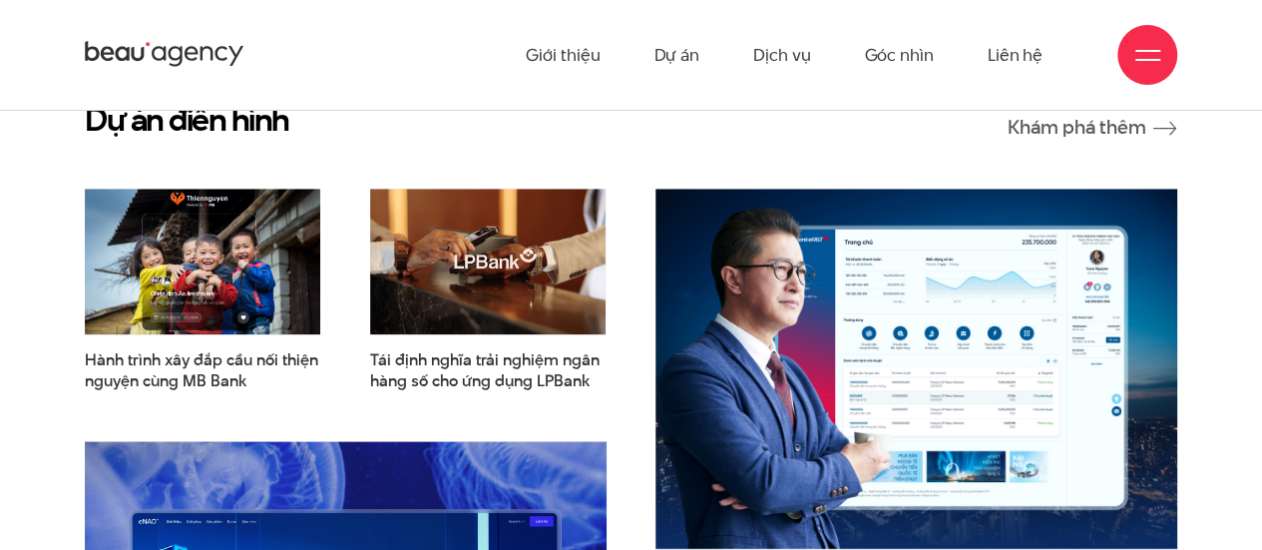
scroll to position [4750, 0]
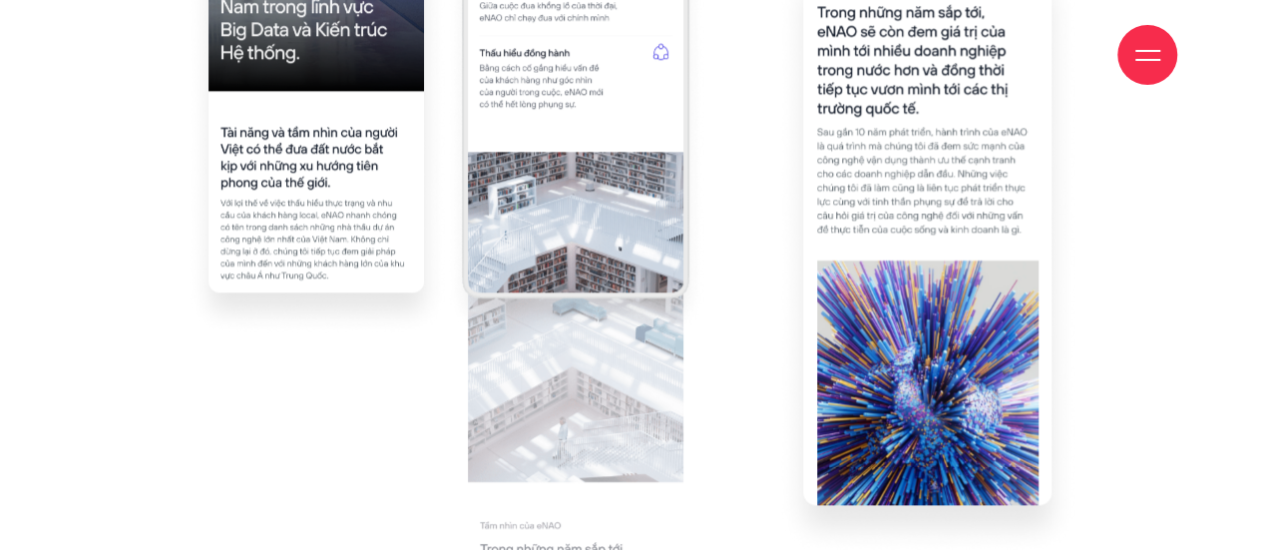
scroll to position [5070, 0]
